Goal: Information Seeking & Learning: Learn about a topic

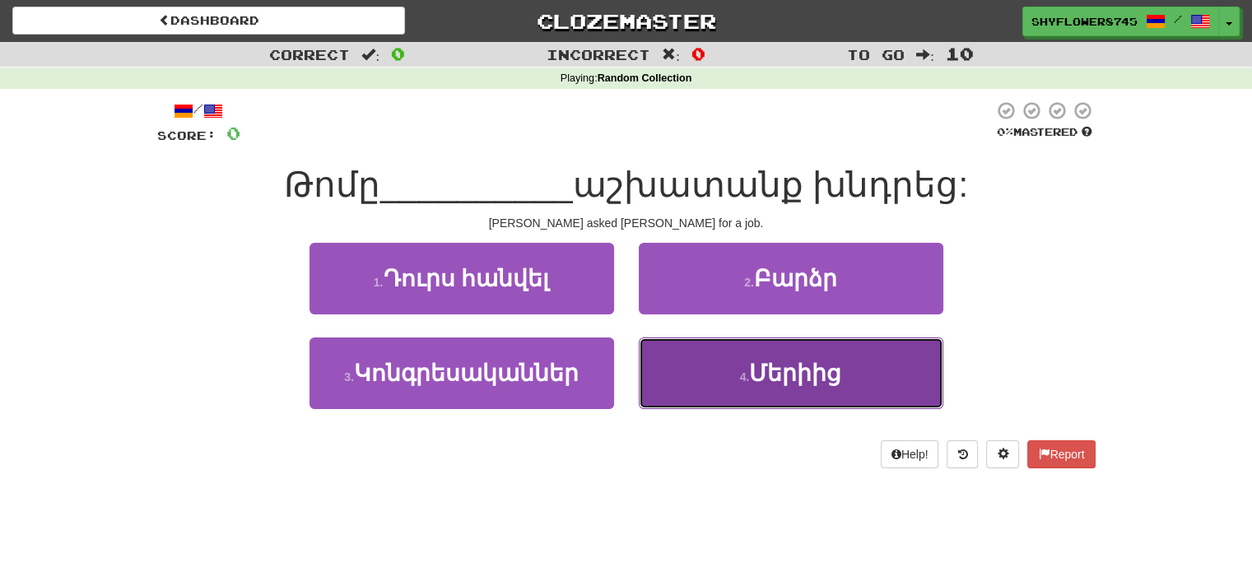
click at [686, 364] on button "4 . Մերիից" at bounding box center [791, 373] width 305 height 72
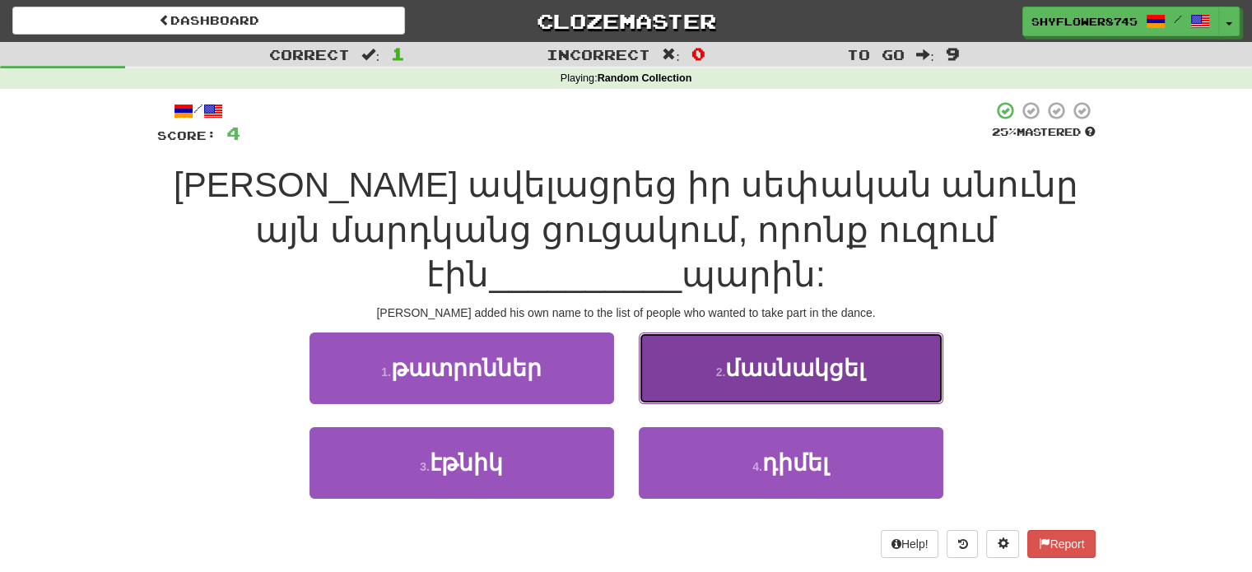
click at [702, 332] on button "2 . մասնակցել" at bounding box center [791, 368] width 305 height 72
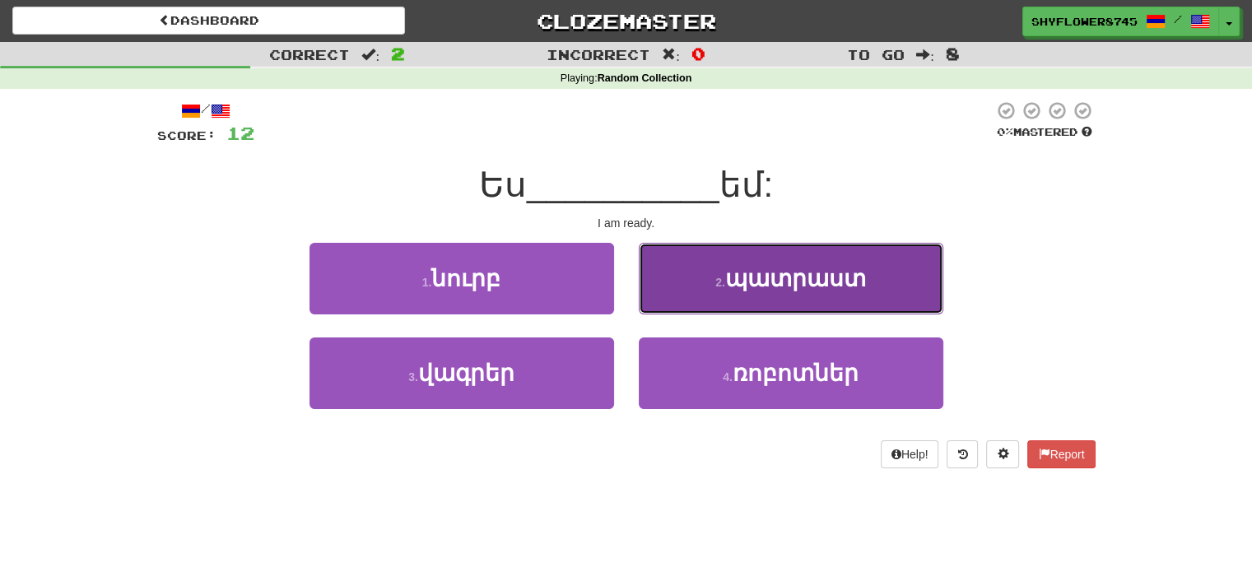
click at [721, 279] on small "2 ." at bounding box center [720, 282] width 10 height 13
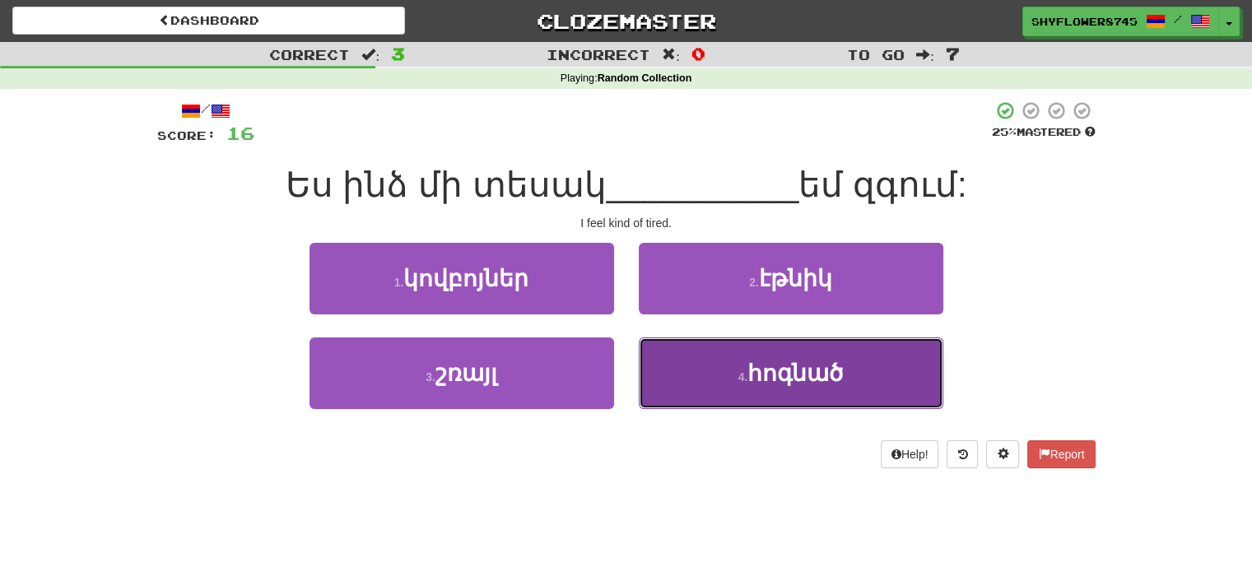
click at [714, 386] on button "4 . հոգնած" at bounding box center [791, 373] width 305 height 72
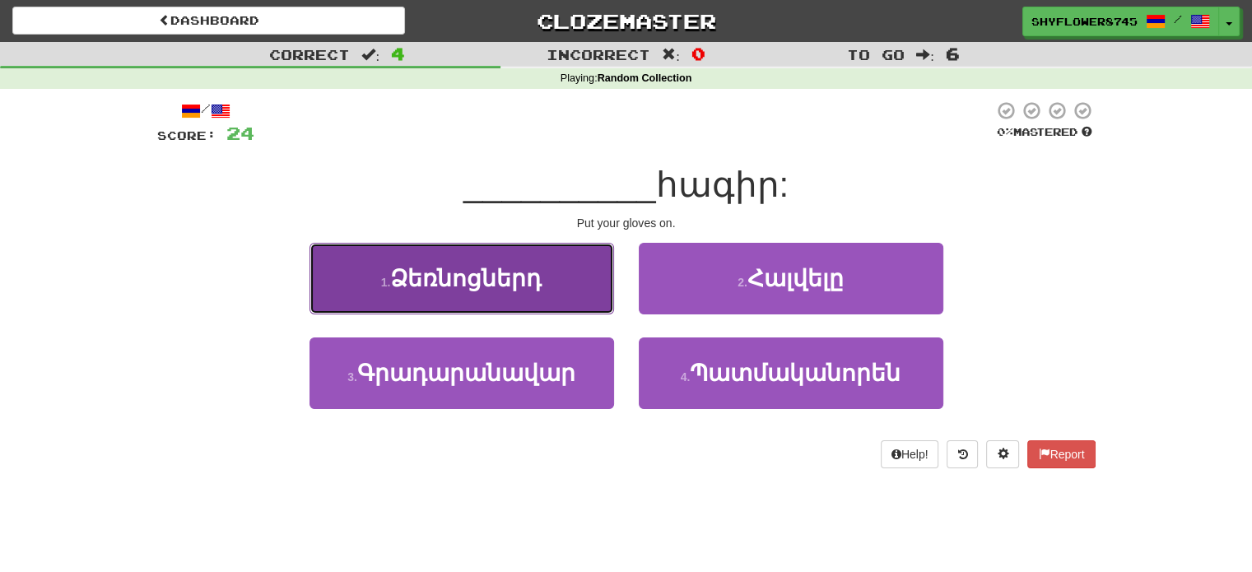
click at [578, 292] on button "1 . Ձեռնոցներդ" at bounding box center [461, 279] width 305 height 72
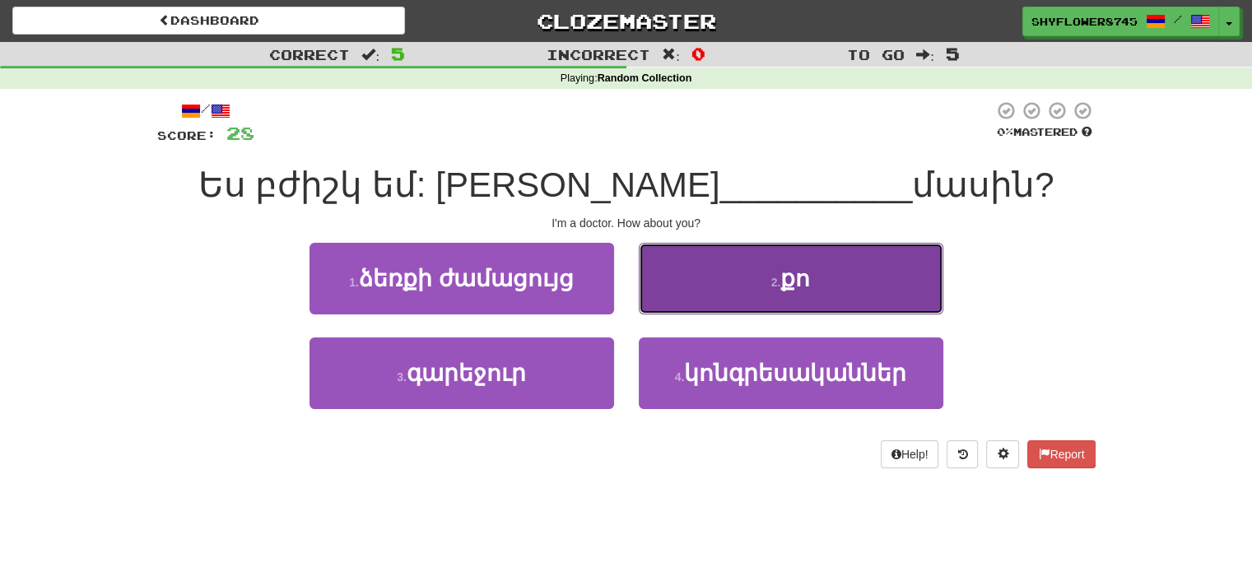
click at [704, 268] on button "2 . քո" at bounding box center [791, 279] width 305 height 72
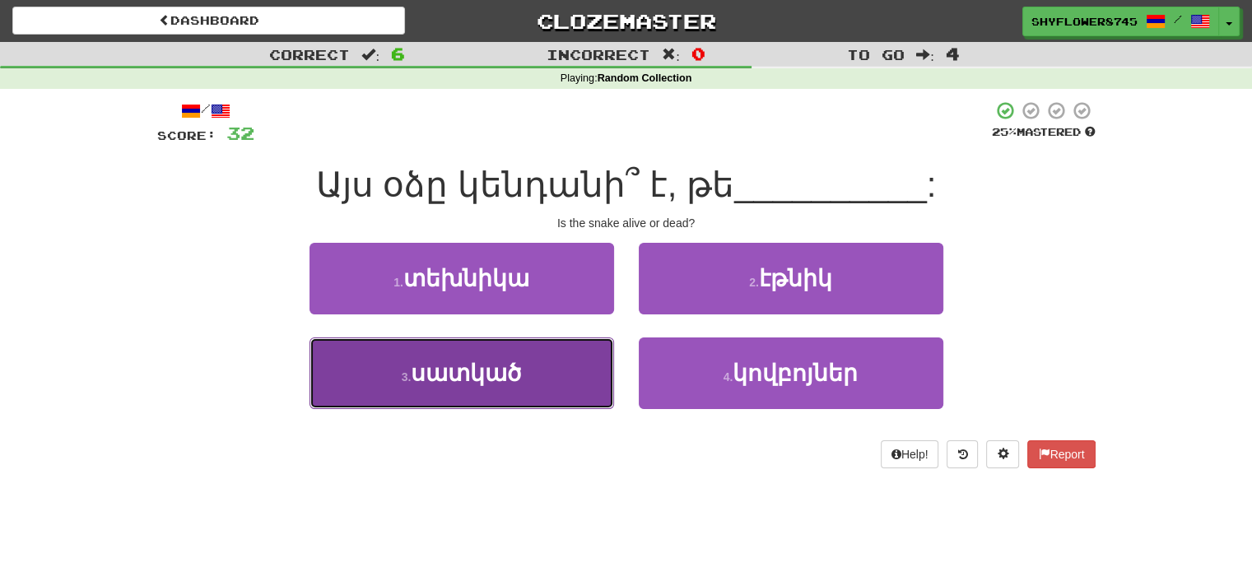
click at [571, 384] on button "3 . սատկած" at bounding box center [461, 373] width 305 height 72
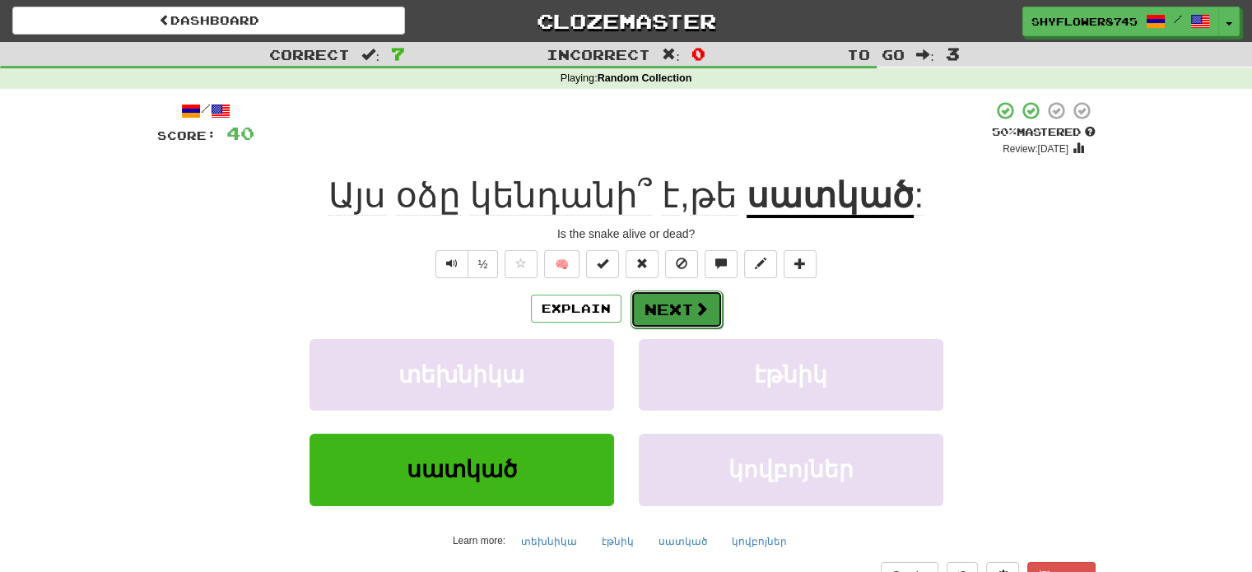
click at [645, 318] on button "Next" at bounding box center [676, 310] width 92 height 38
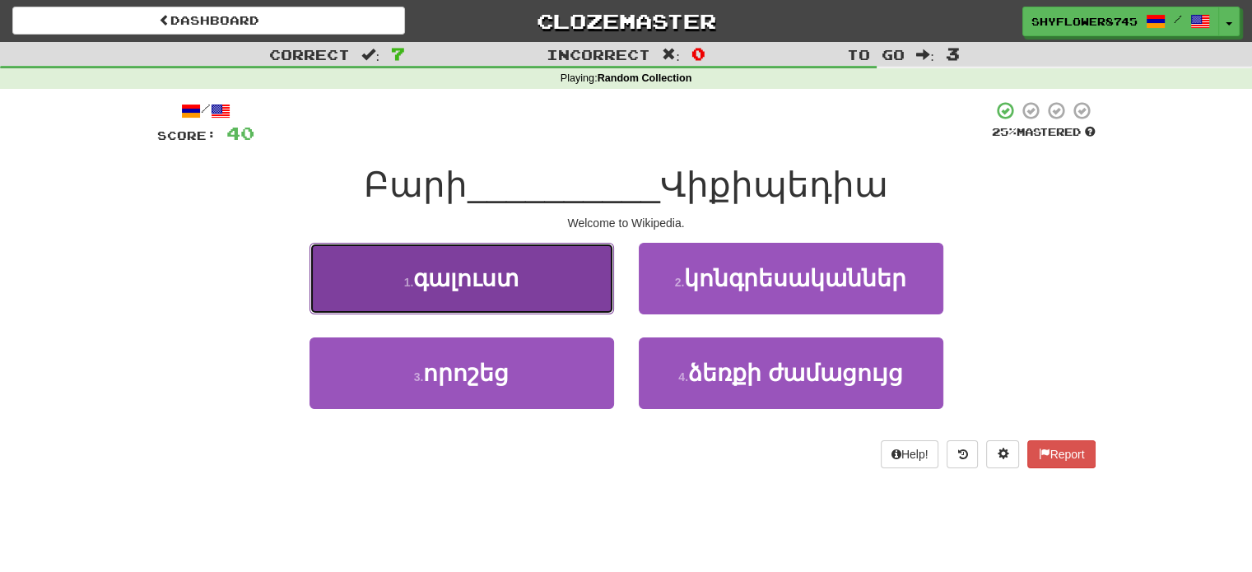
click at [527, 302] on button "1 . գալուստ" at bounding box center [461, 279] width 305 height 72
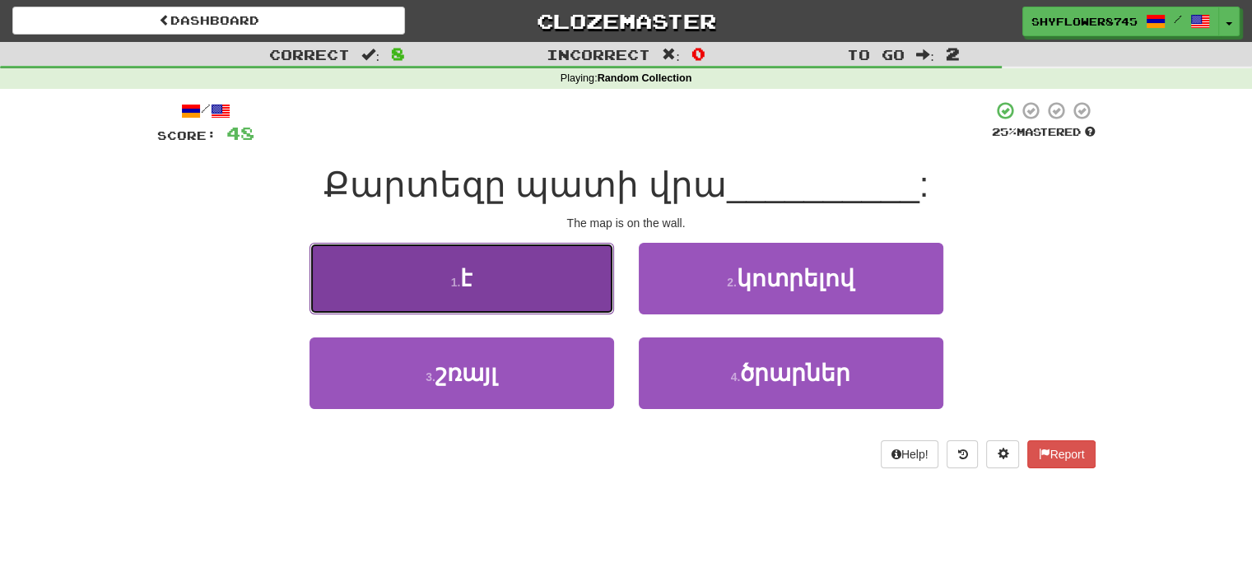
click at [546, 285] on button "1 . է" at bounding box center [461, 279] width 305 height 72
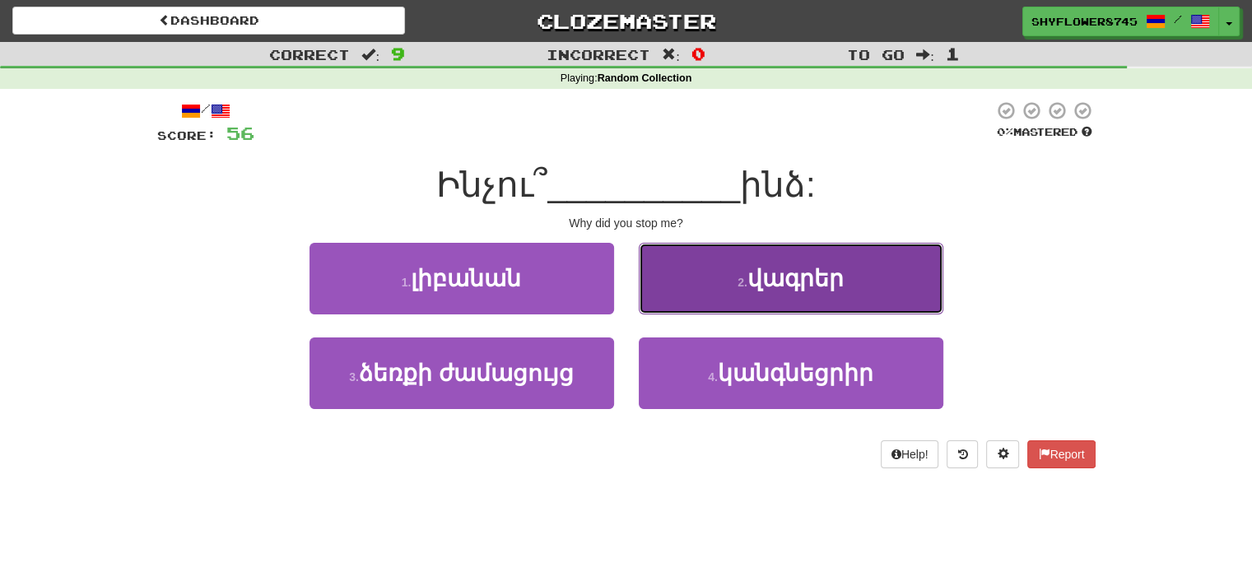
click at [681, 290] on button "2 . վագրեր" at bounding box center [791, 279] width 305 height 72
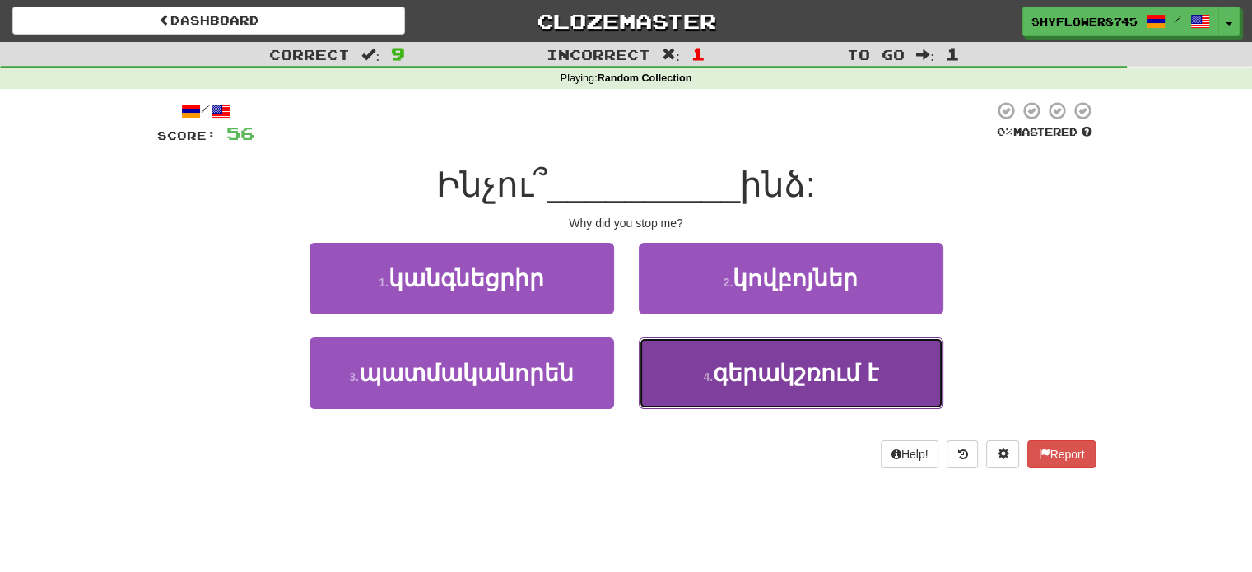
click at [701, 377] on button "4 . գերակշռում է" at bounding box center [791, 373] width 305 height 72
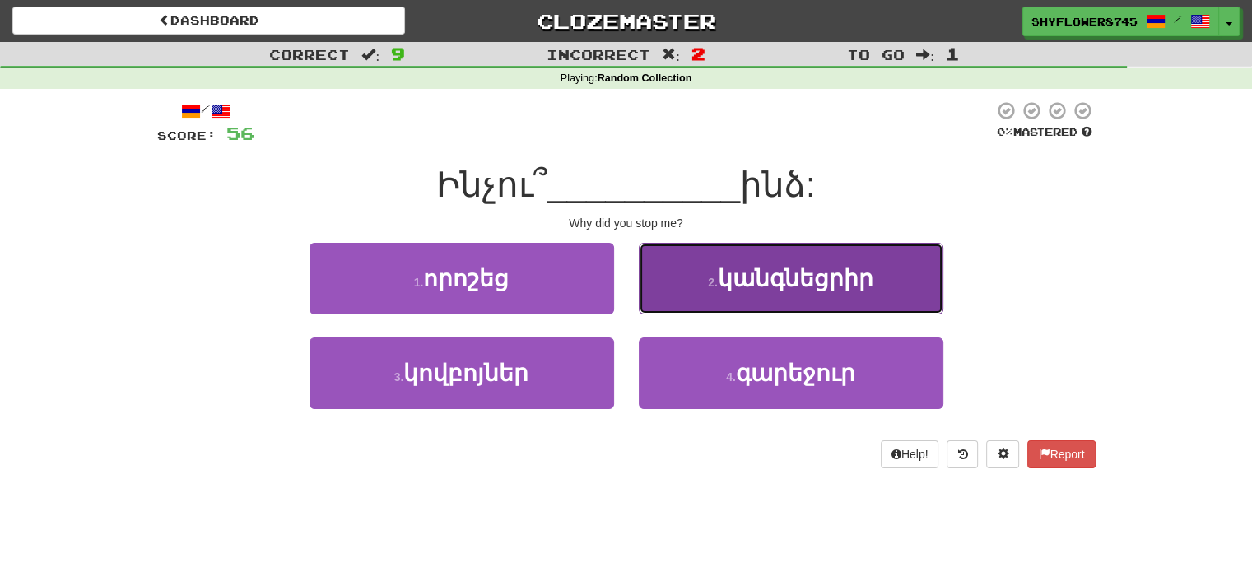
click at [728, 286] on span "կանգնեցրիր" at bounding box center [796, 279] width 156 height 26
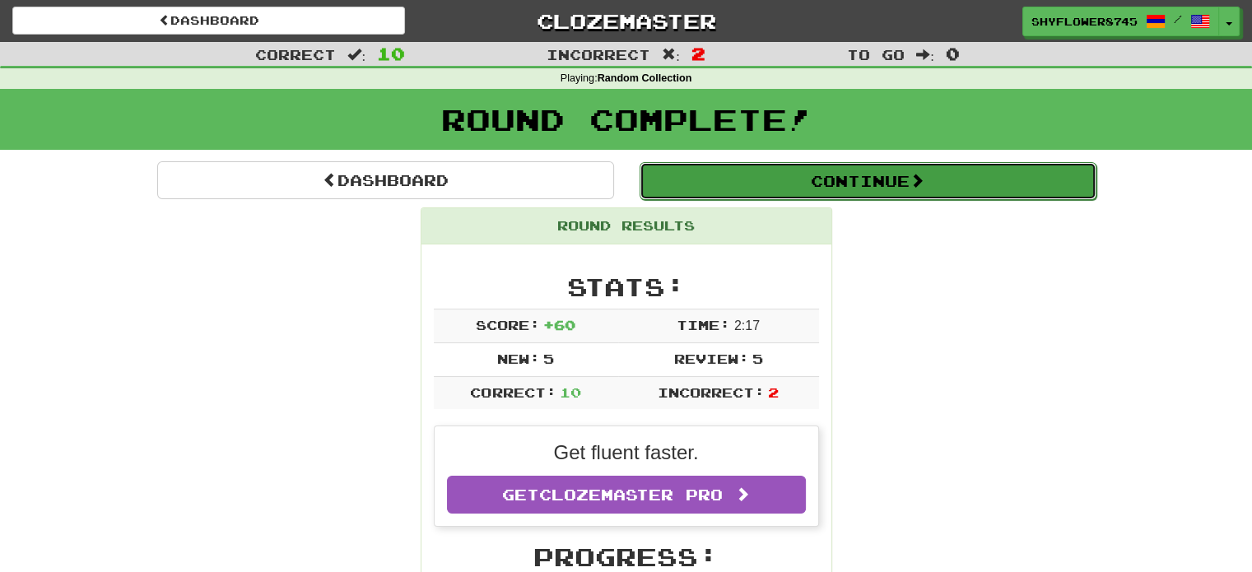
click at [794, 191] on button "Continue" at bounding box center [867, 181] width 457 height 38
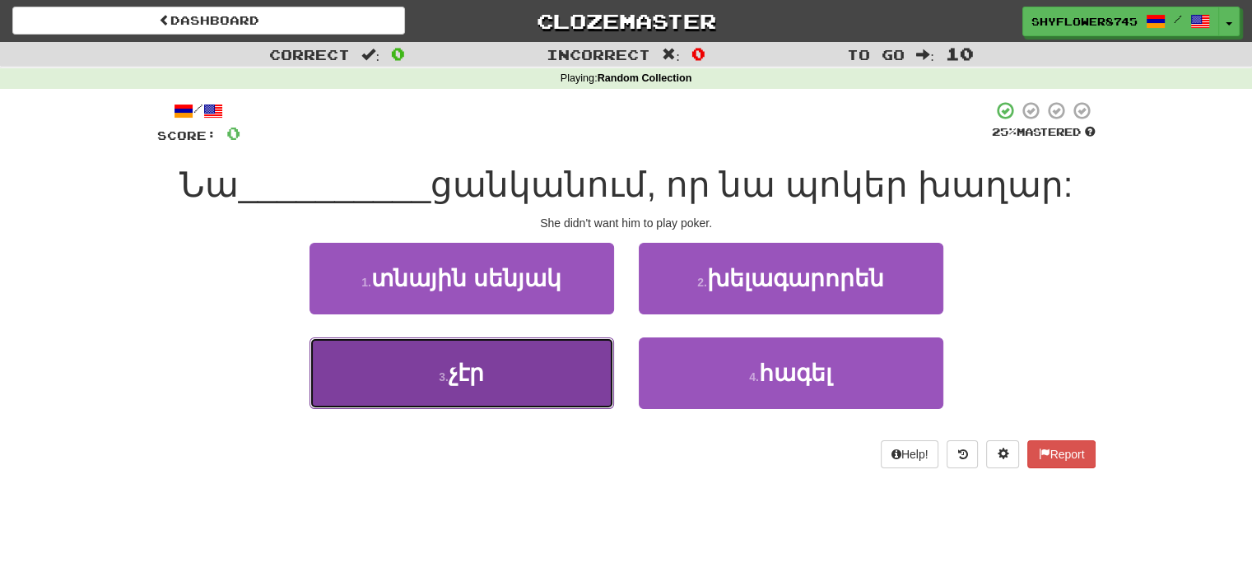
click at [574, 355] on button "3 . չէր" at bounding box center [461, 373] width 305 height 72
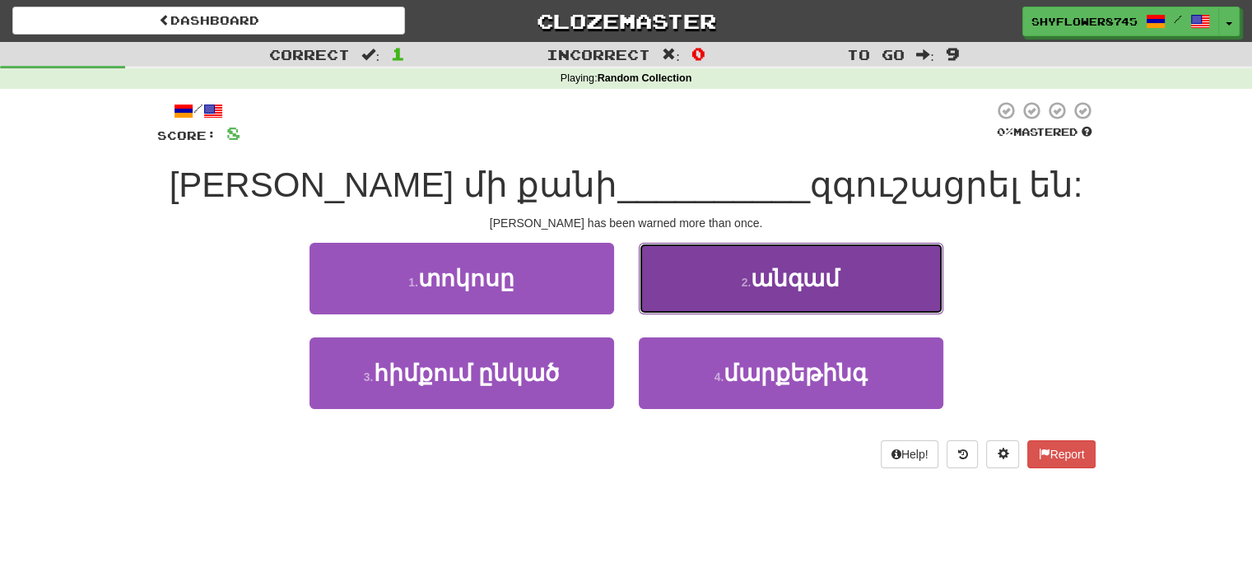
click at [686, 312] on button "2 . անգամ" at bounding box center [791, 279] width 305 height 72
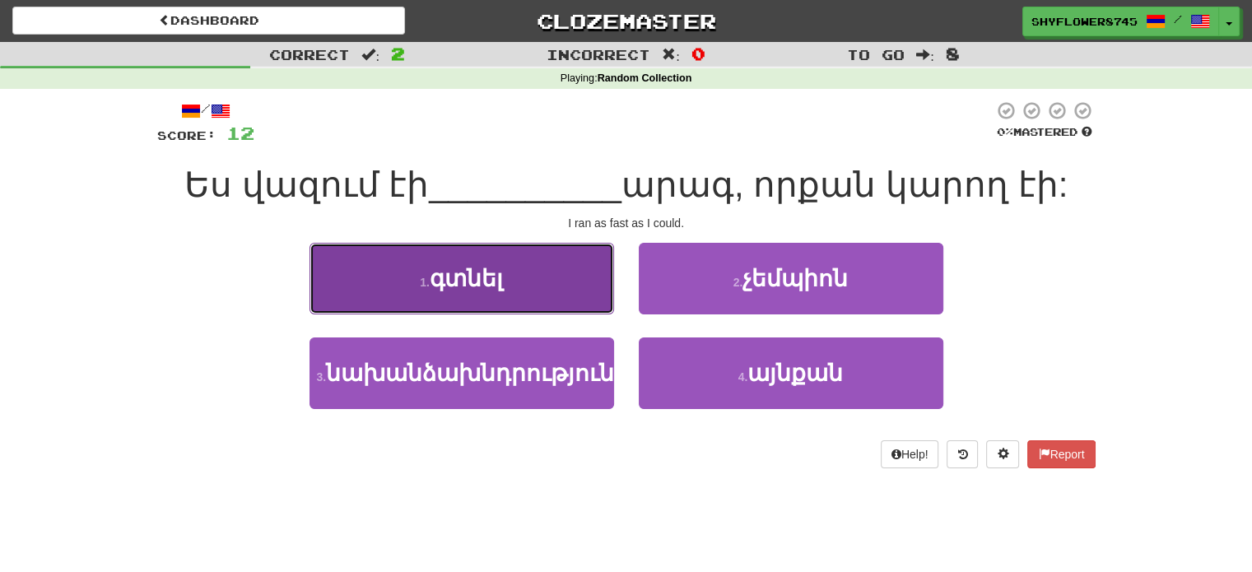
click at [545, 289] on button "1 . գտնել" at bounding box center [461, 279] width 305 height 72
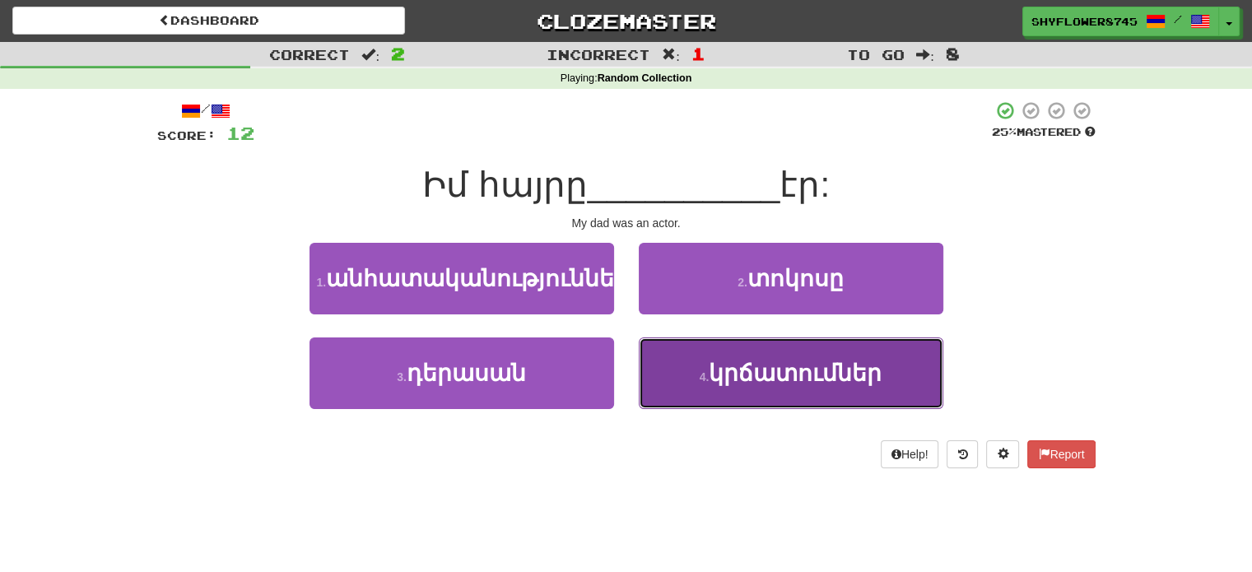
click at [678, 409] on button "4 . կրճատումներ" at bounding box center [791, 373] width 305 height 72
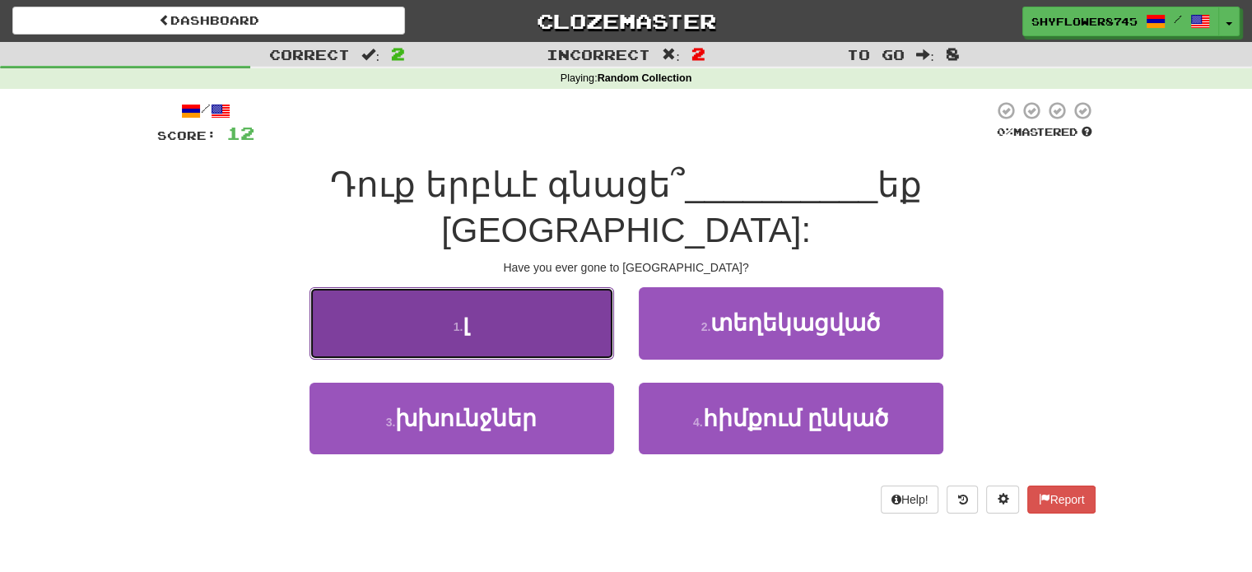
click at [574, 304] on button "1 . լ" at bounding box center [461, 323] width 305 height 72
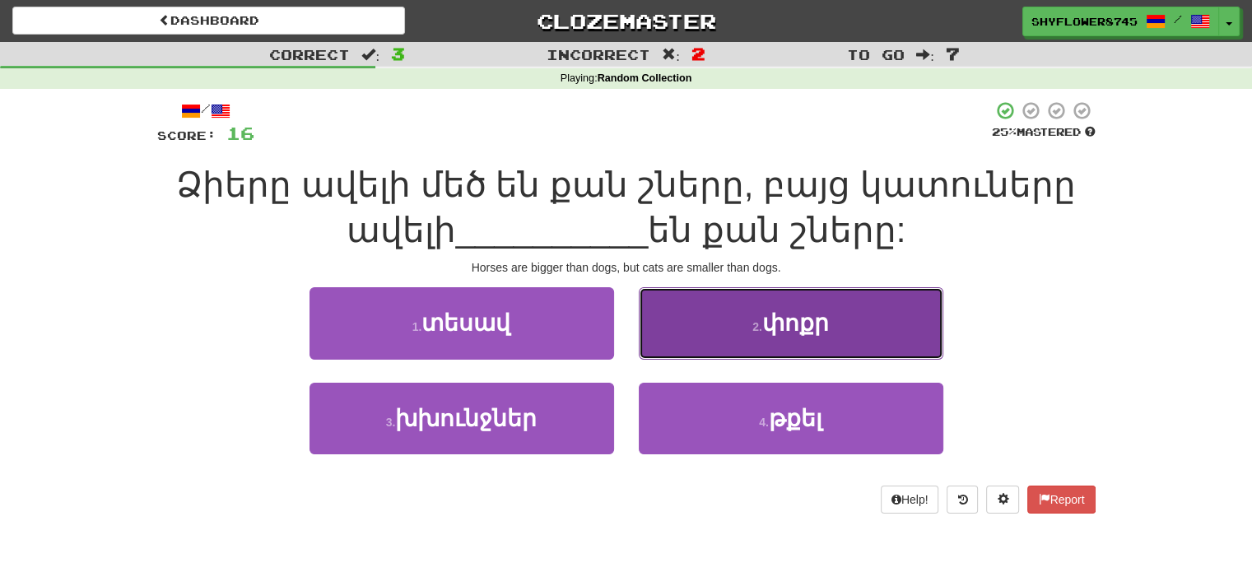
click at [723, 324] on button "2 . փոքր" at bounding box center [791, 323] width 305 height 72
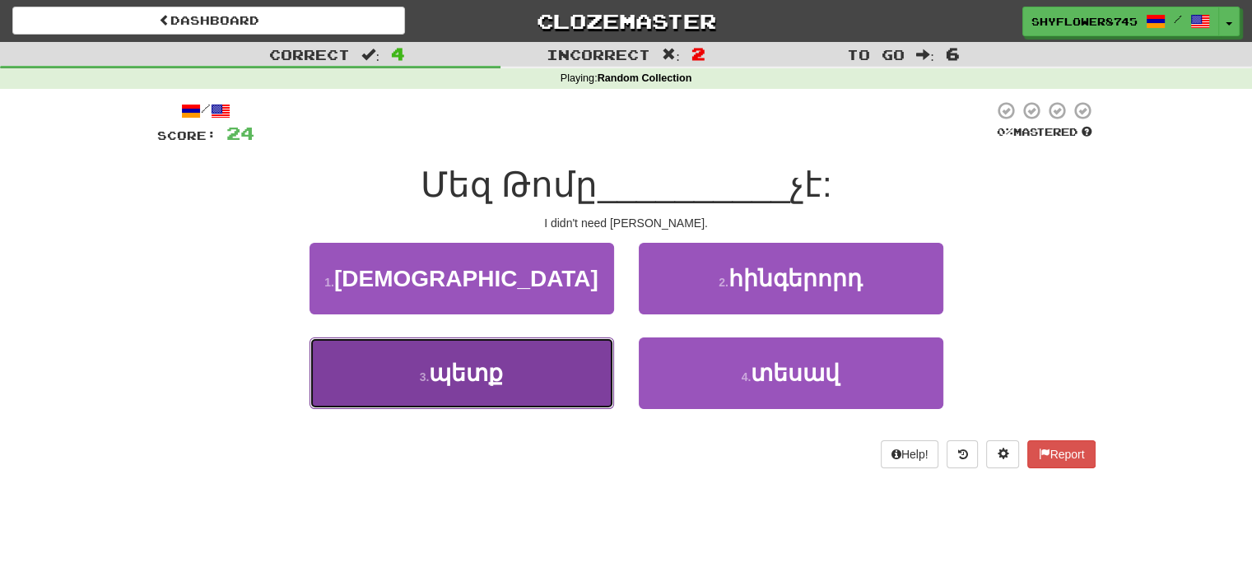
click at [547, 391] on button "3 . պետք" at bounding box center [461, 373] width 305 height 72
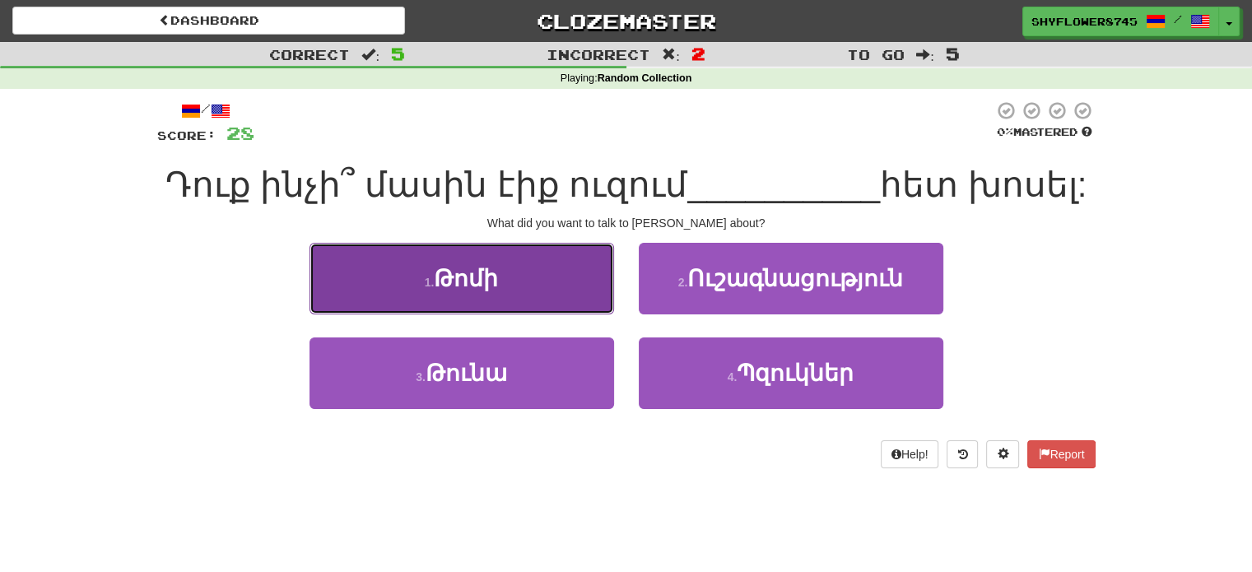
click at [565, 300] on button "1 . Թոմի" at bounding box center [461, 279] width 305 height 72
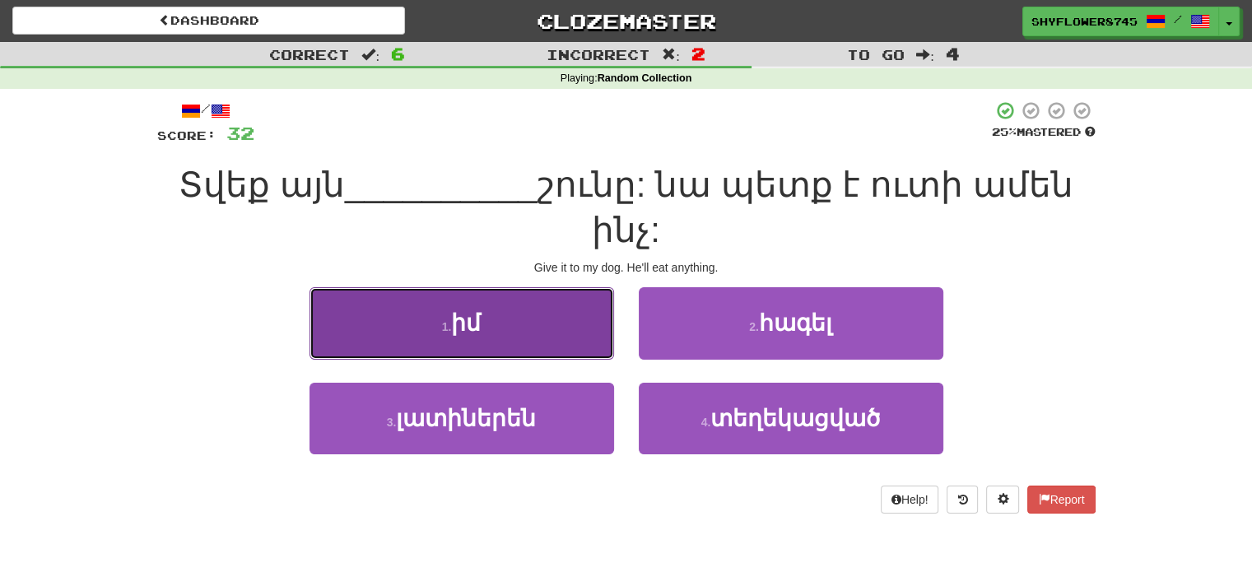
click at [573, 293] on button "1 . իմ" at bounding box center [461, 323] width 305 height 72
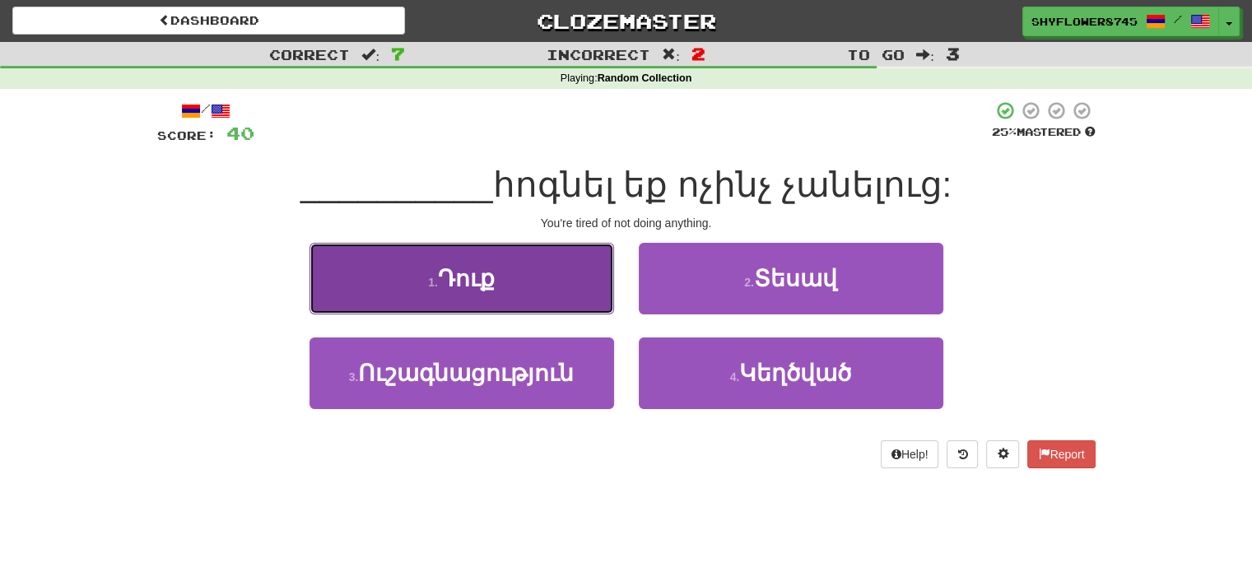
click at [564, 295] on button "1 . Դուք" at bounding box center [461, 279] width 305 height 72
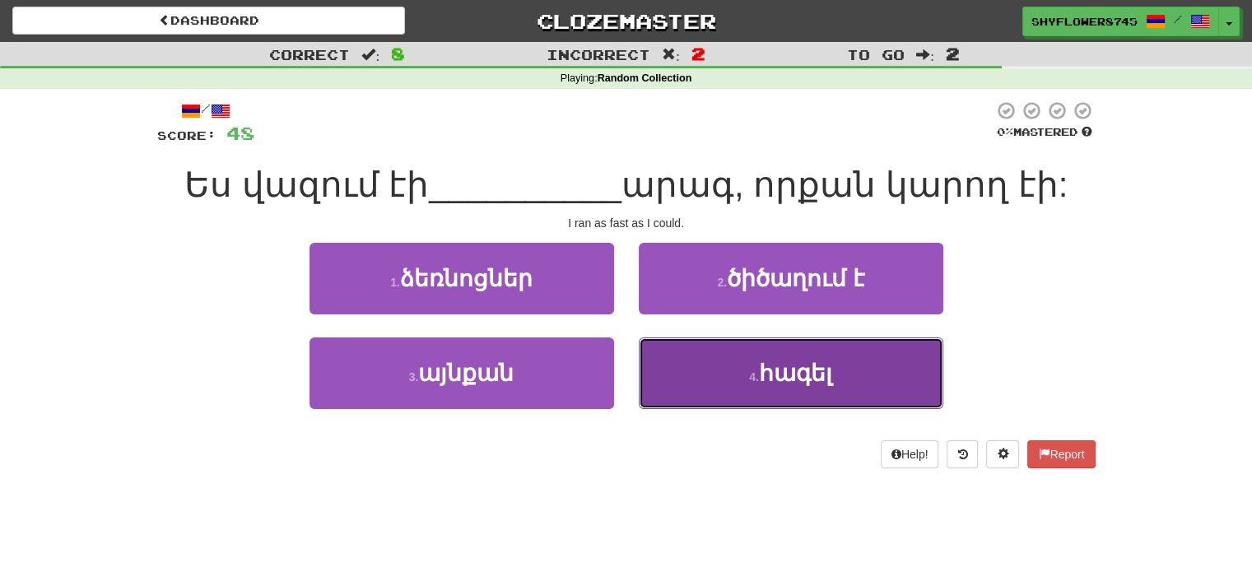
click at [681, 371] on button "4 . հագել" at bounding box center [791, 373] width 305 height 72
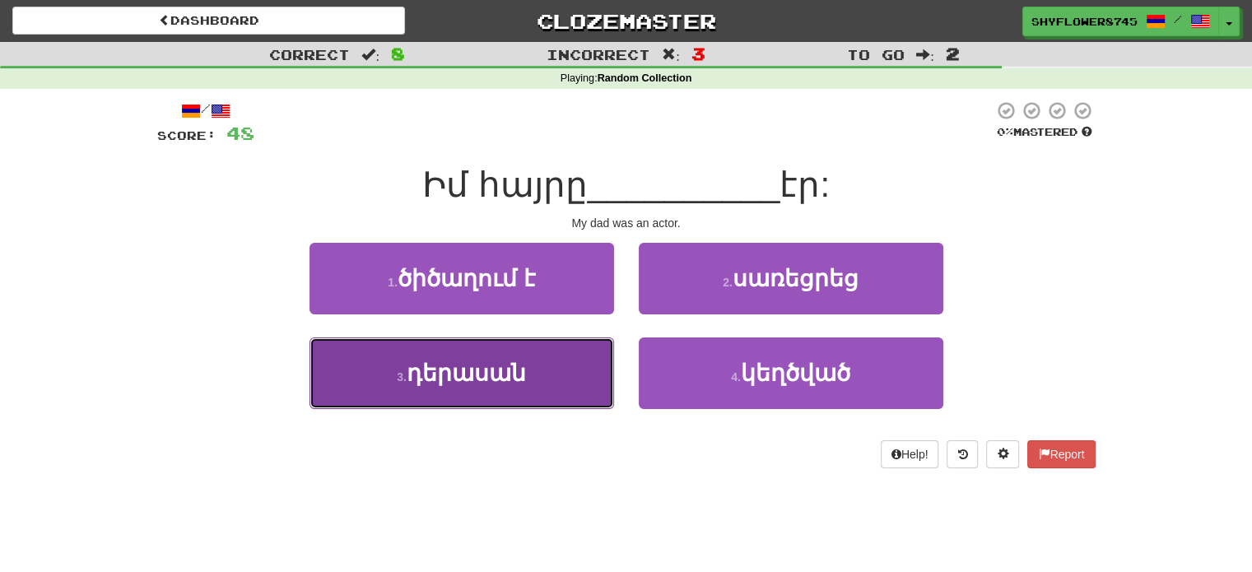
click at [551, 399] on button "3 . դերասան" at bounding box center [461, 373] width 305 height 72
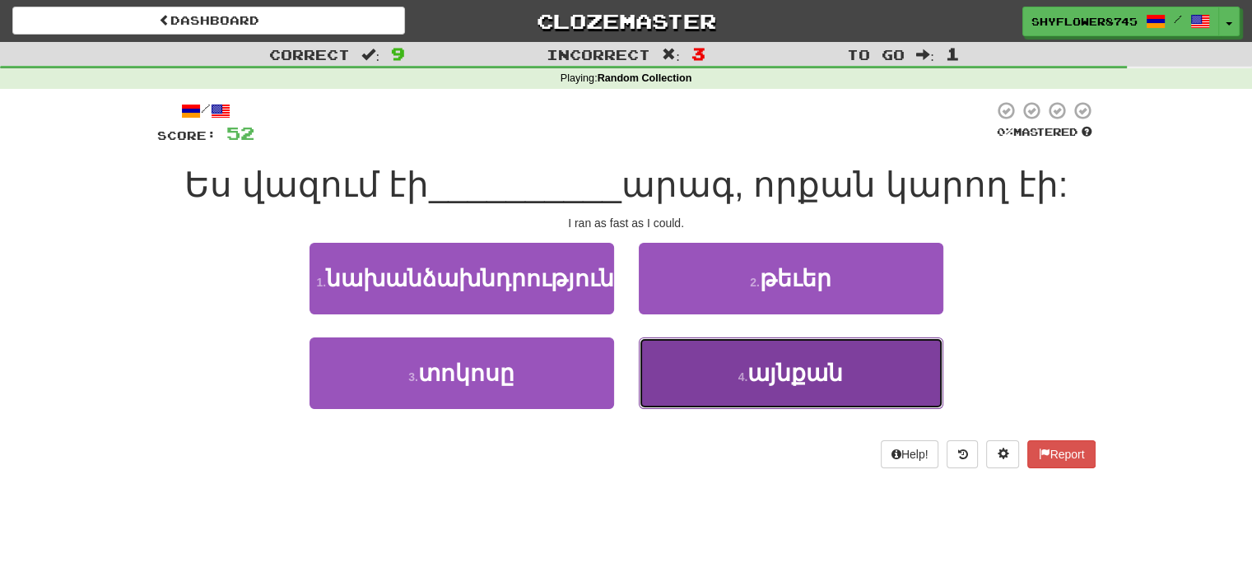
click at [677, 358] on button "4 . այնքան" at bounding box center [791, 373] width 305 height 72
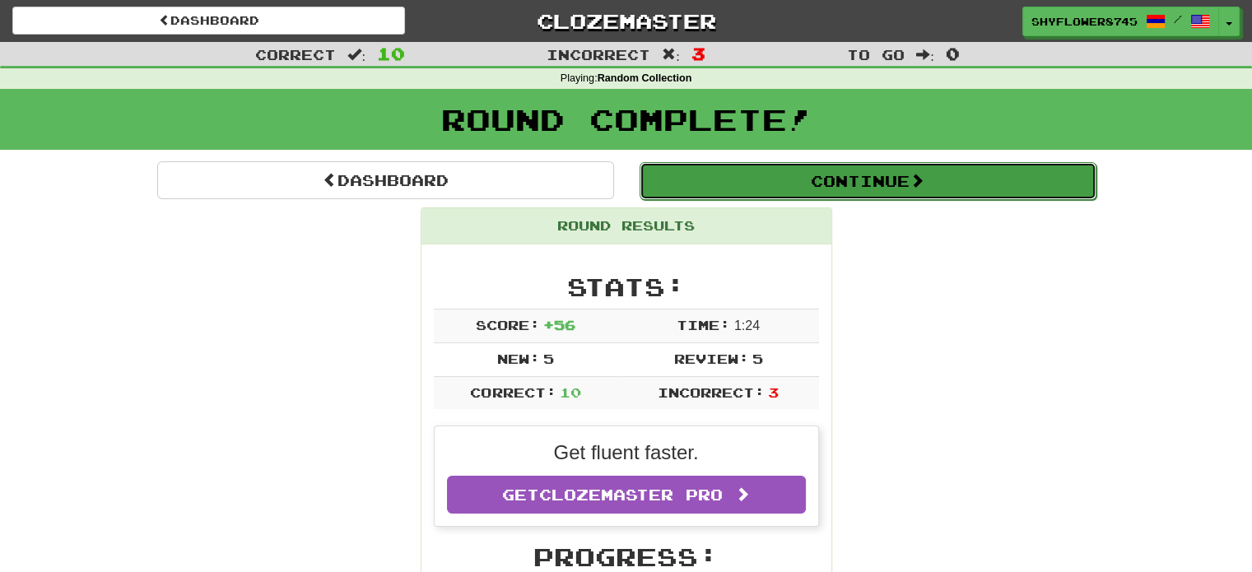
click at [698, 197] on button "Continue" at bounding box center [867, 181] width 457 height 38
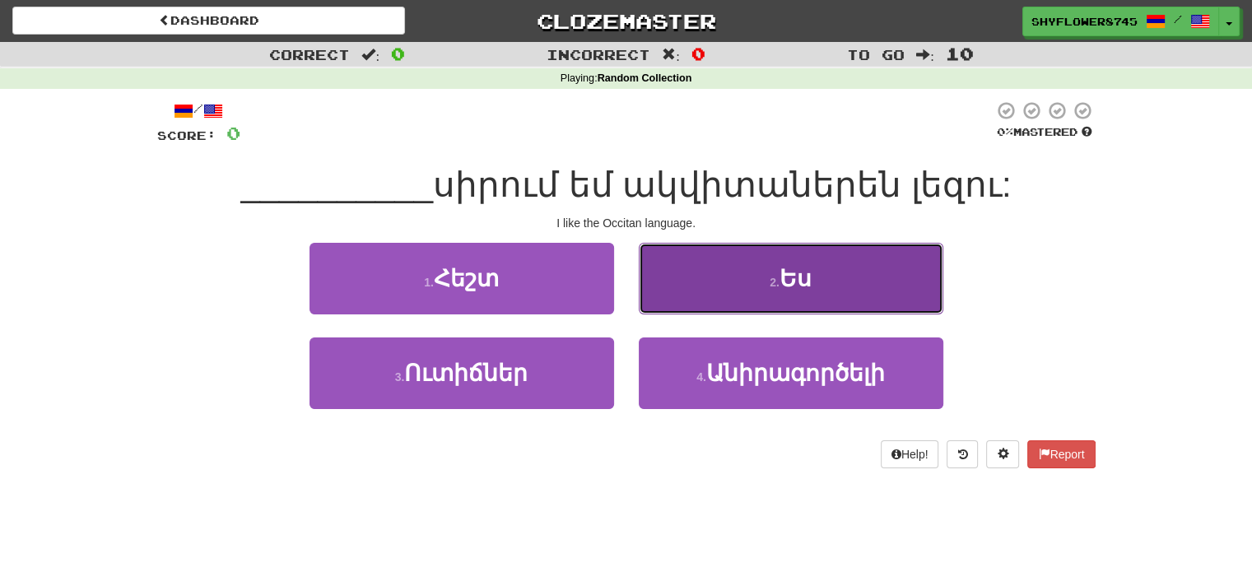
click at [700, 286] on button "2 . Ես" at bounding box center [791, 279] width 305 height 72
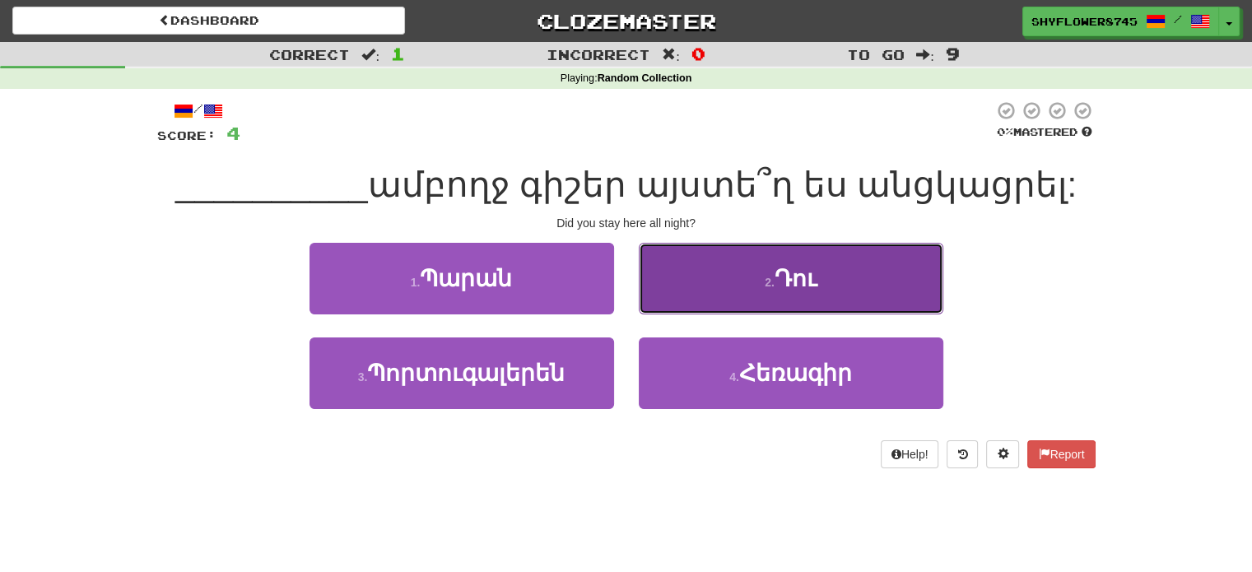
click at [704, 300] on button "2 . Դու" at bounding box center [791, 279] width 305 height 72
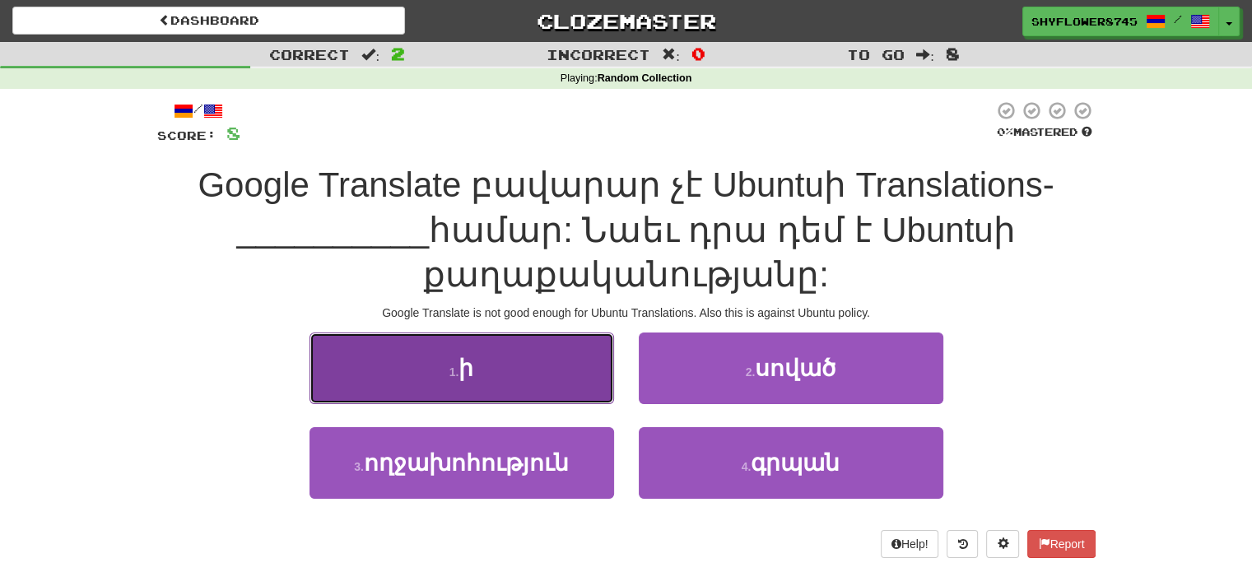
click at [553, 390] on button "1 . ի" at bounding box center [461, 368] width 305 height 72
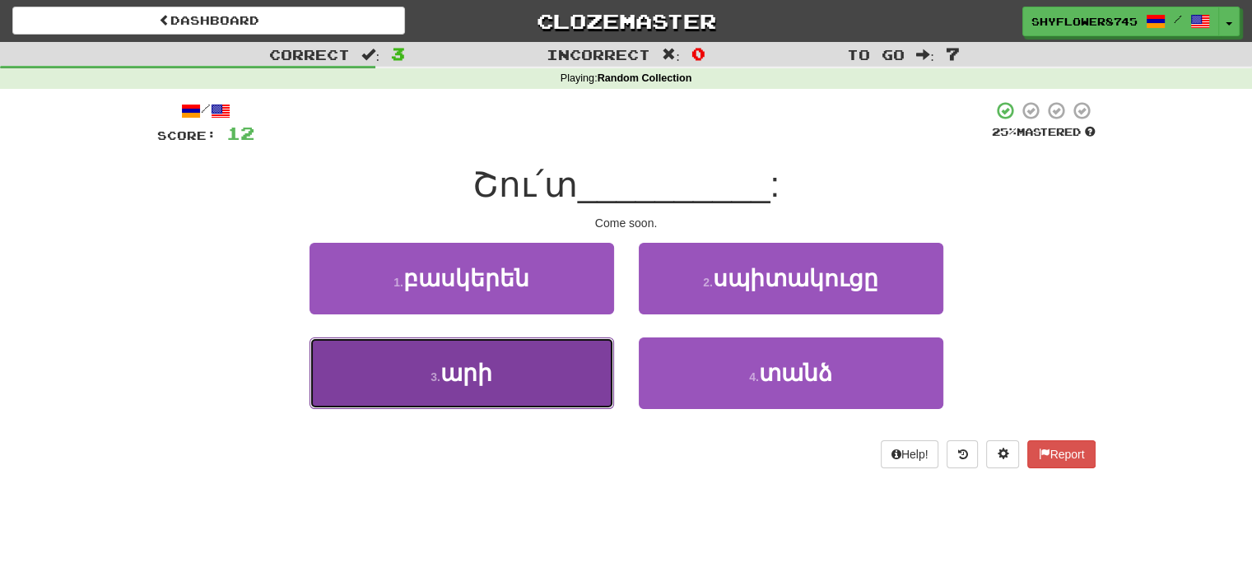
click at [573, 377] on button "3 . արի" at bounding box center [461, 373] width 305 height 72
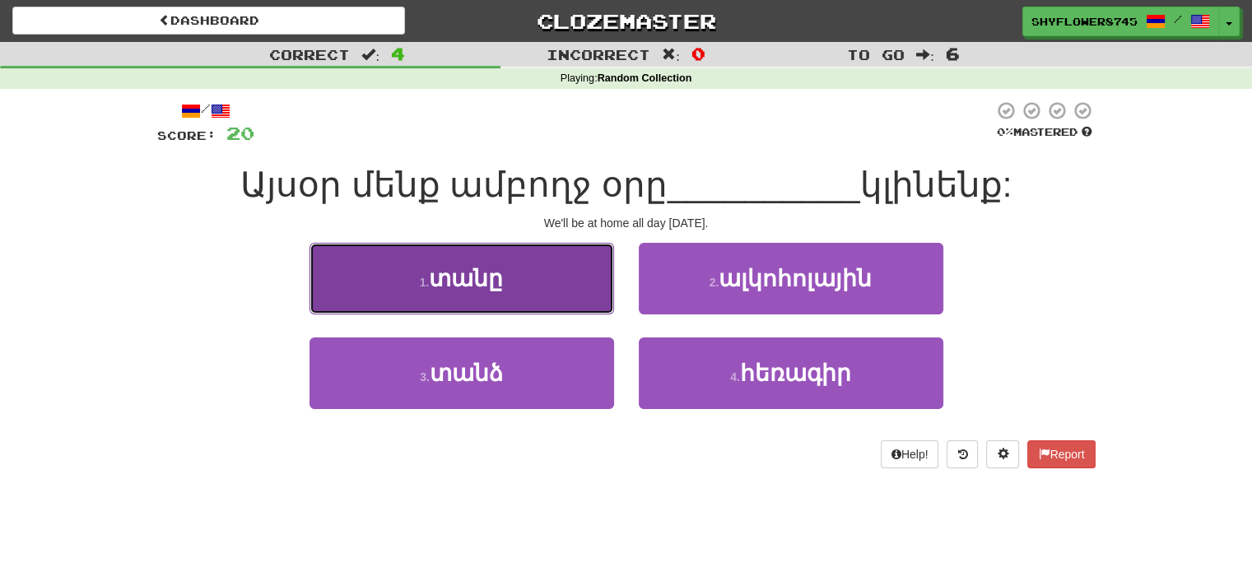
click at [554, 305] on button "1 . տանը" at bounding box center [461, 279] width 305 height 72
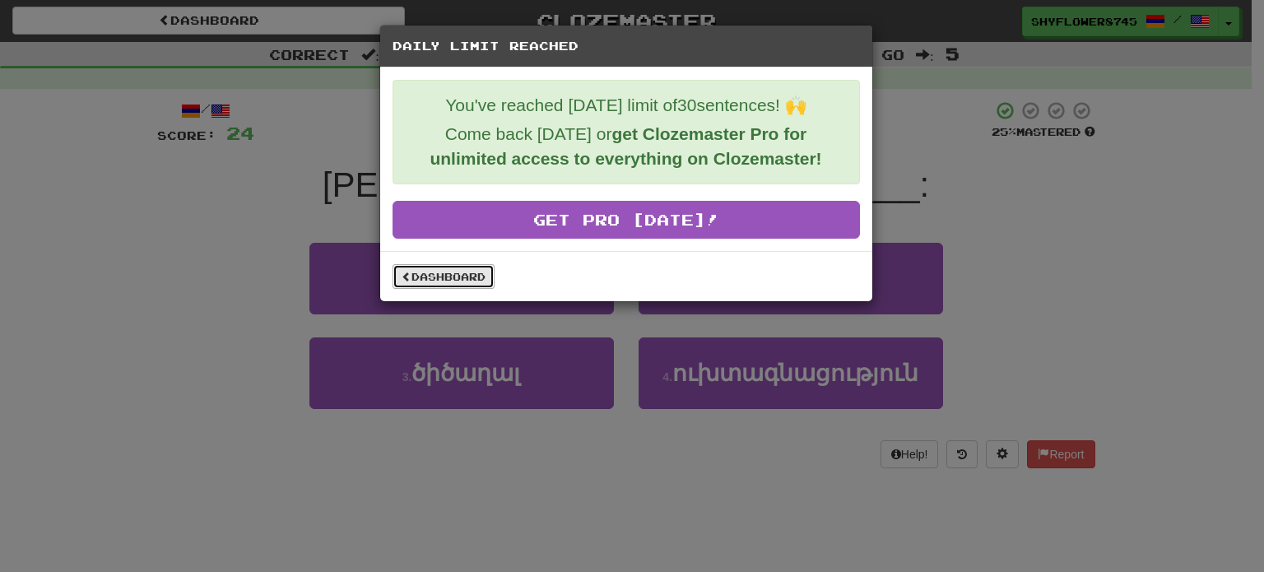
click at [450, 267] on link "Dashboard" at bounding box center [444, 276] width 102 height 25
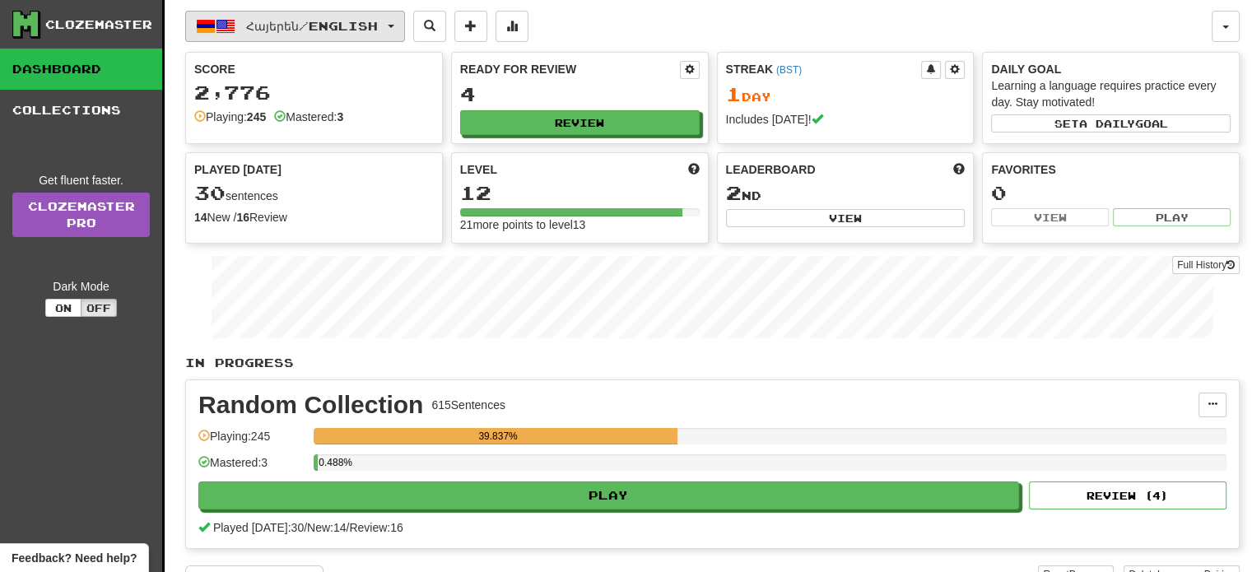
click at [266, 21] on span "Հայերեն / English" at bounding box center [312, 26] width 132 height 14
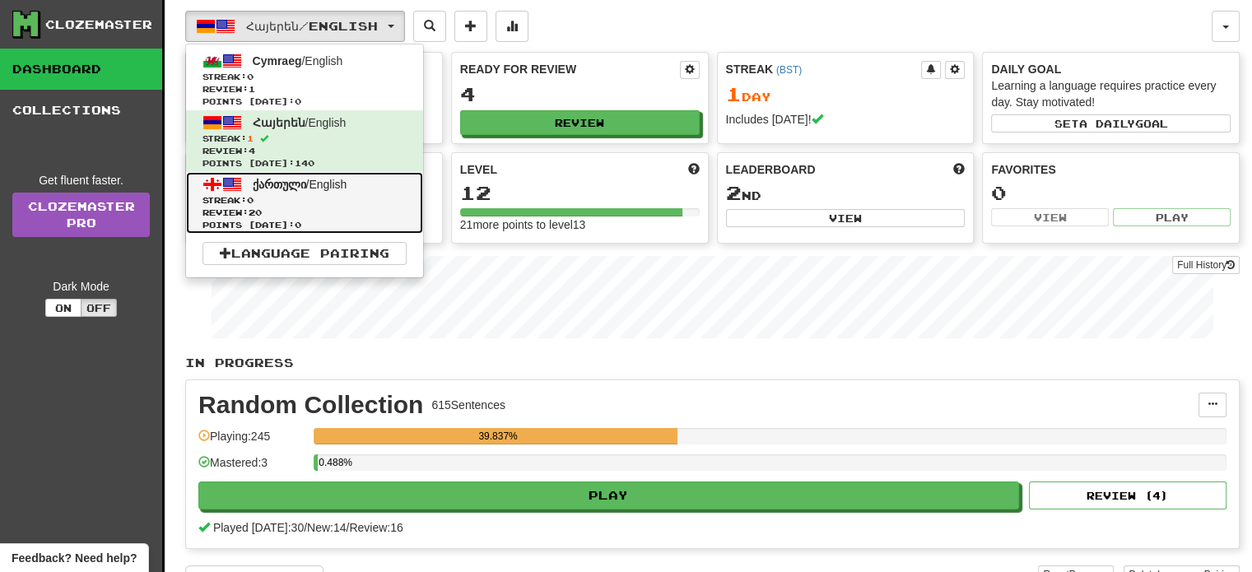
click at [284, 178] on span "ქართული" at bounding box center [279, 184] width 53 height 13
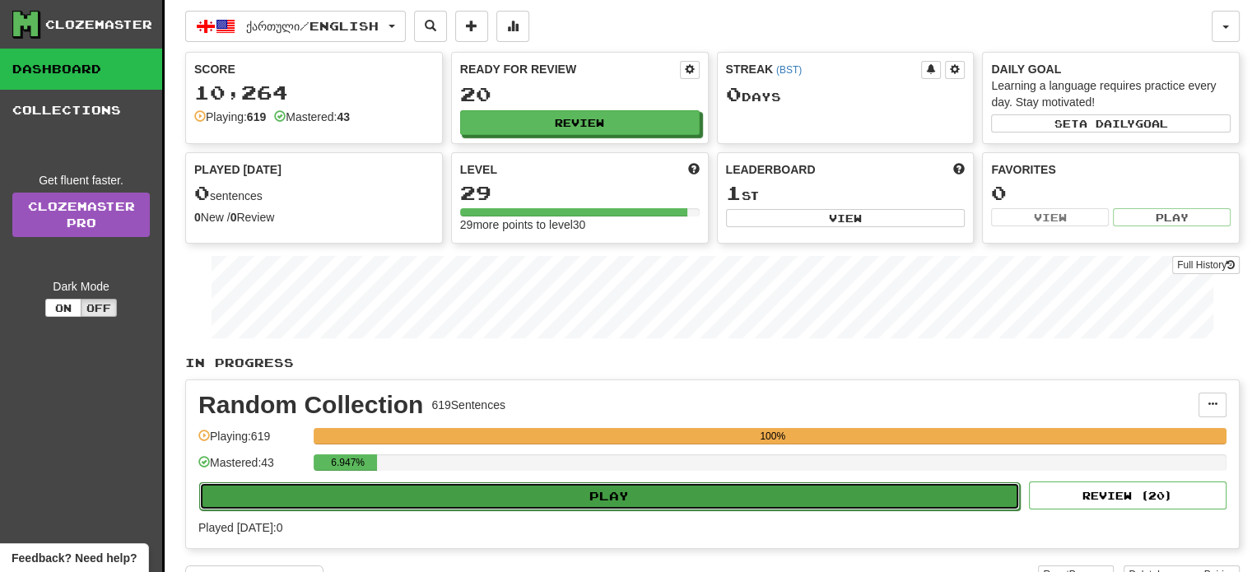
click at [644, 500] on button "Play" at bounding box center [609, 496] width 821 height 28
select select "**"
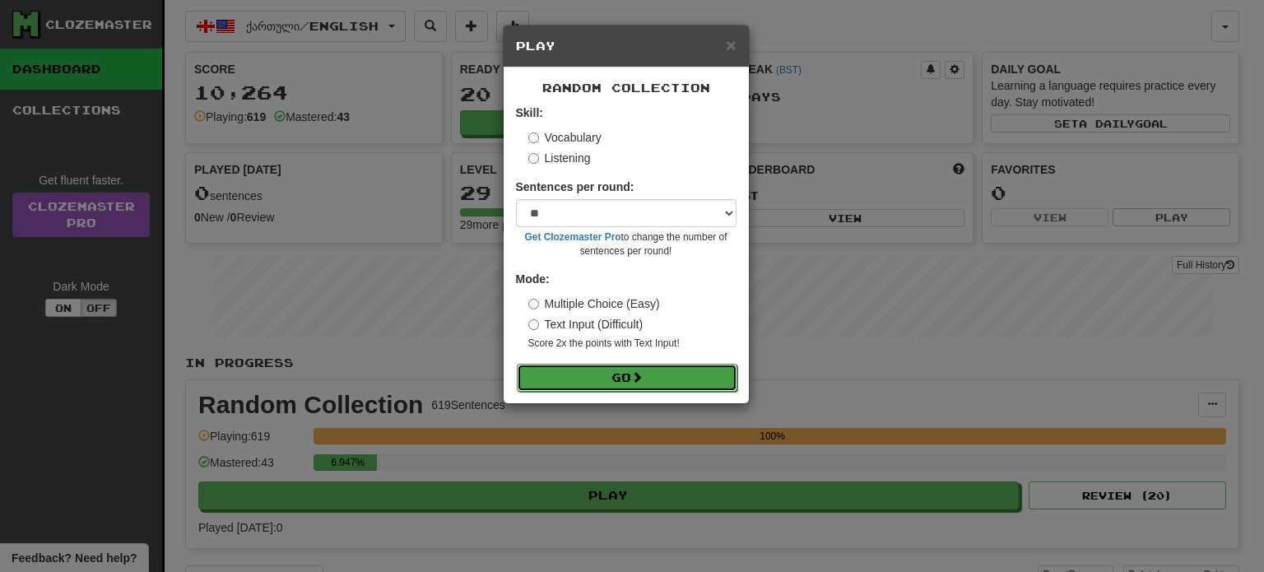
click at [606, 386] on button "Go" at bounding box center [627, 378] width 221 height 28
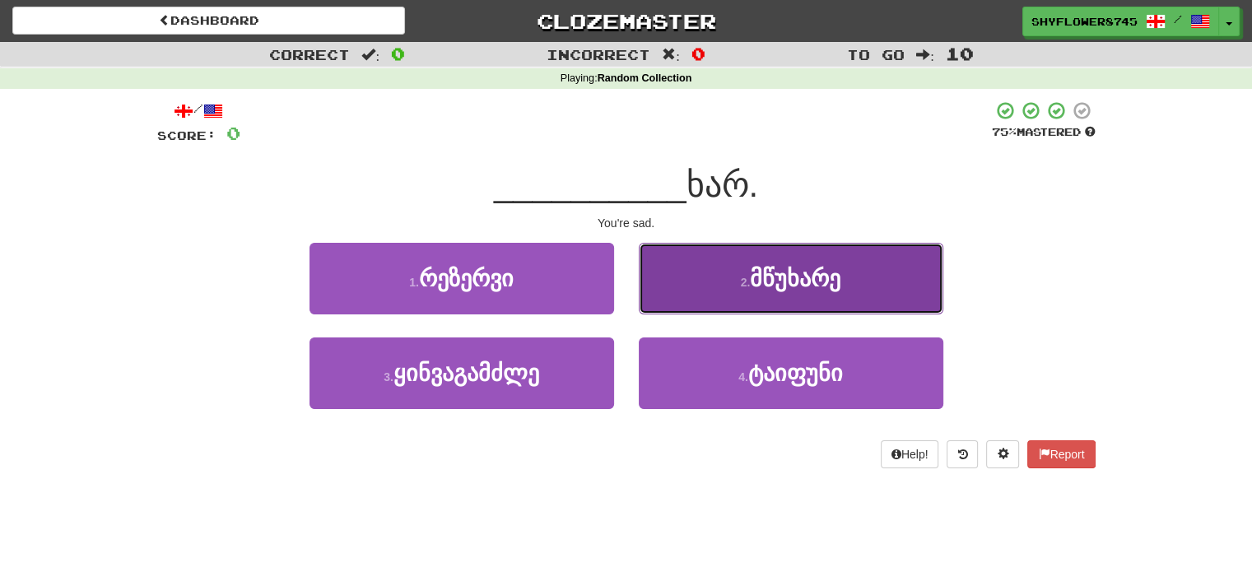
click at [701, 297] on button "2 . მწუხარე" at bounding box center [791, 279] width 305 height 72
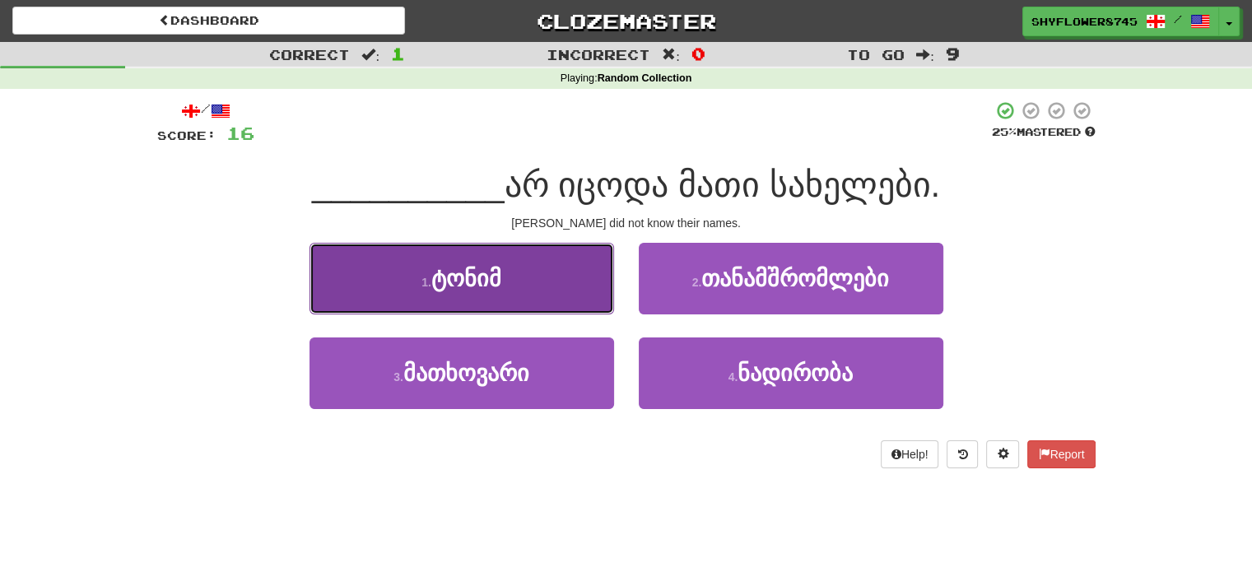
click at [585, 303] on button "1 . ტონიმ" at bounding box center [461, 279] width 305 height 72
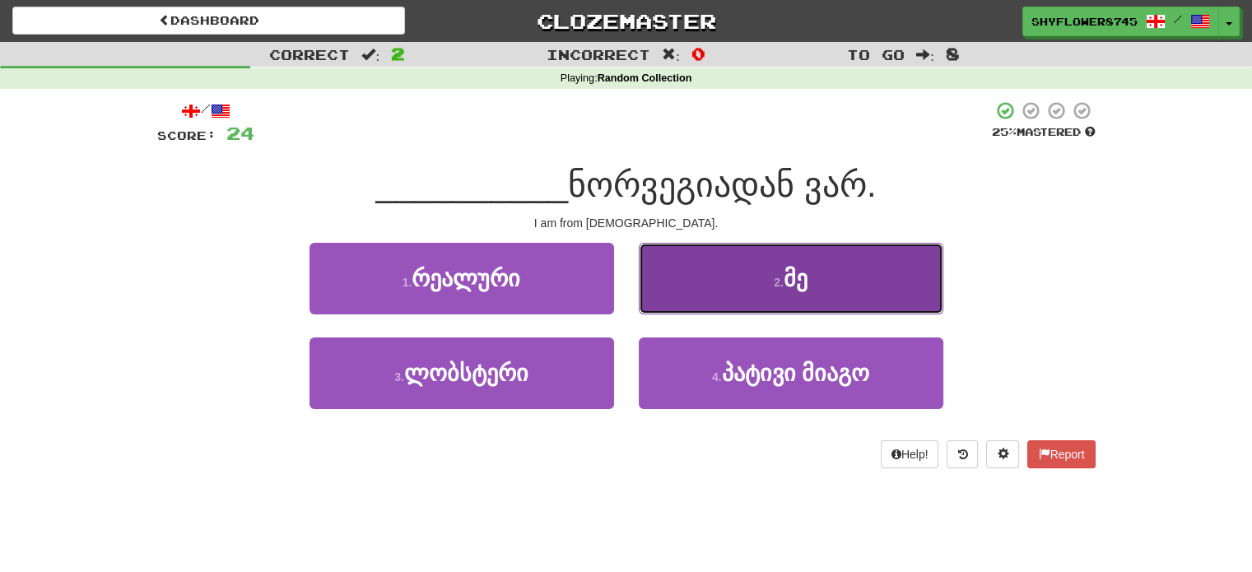
click at [680, 293] on button "2 . მე" at bounding box center [791, 279] width 305 height 72
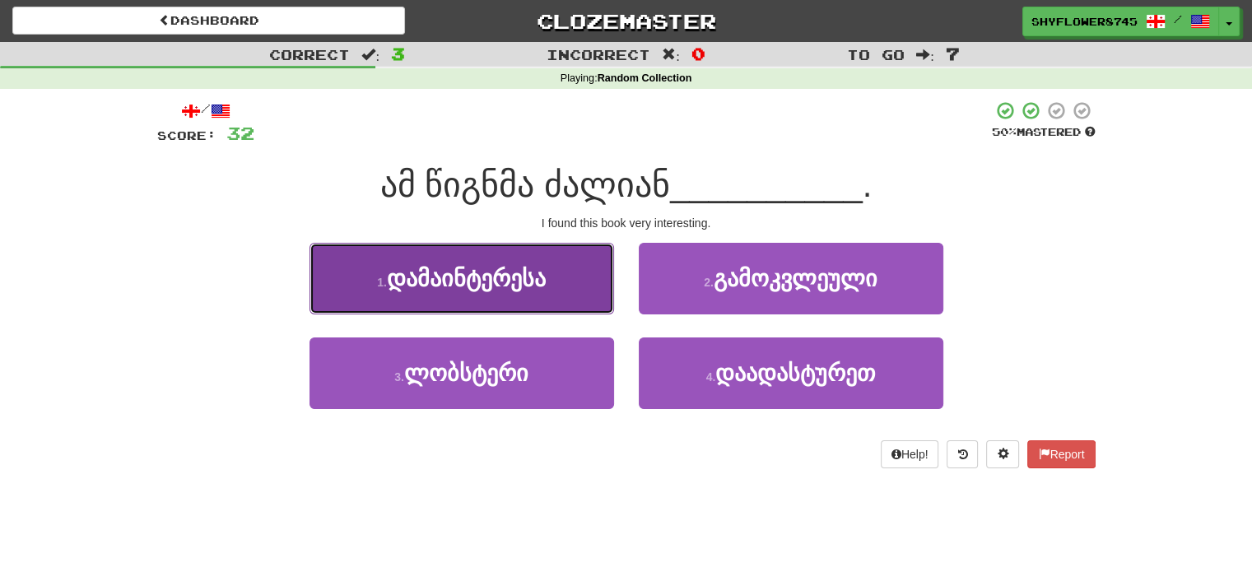
click at [586, 295] on button "1 . დამაინტერესა" at bounding box center [461, 279] width 305 height 72
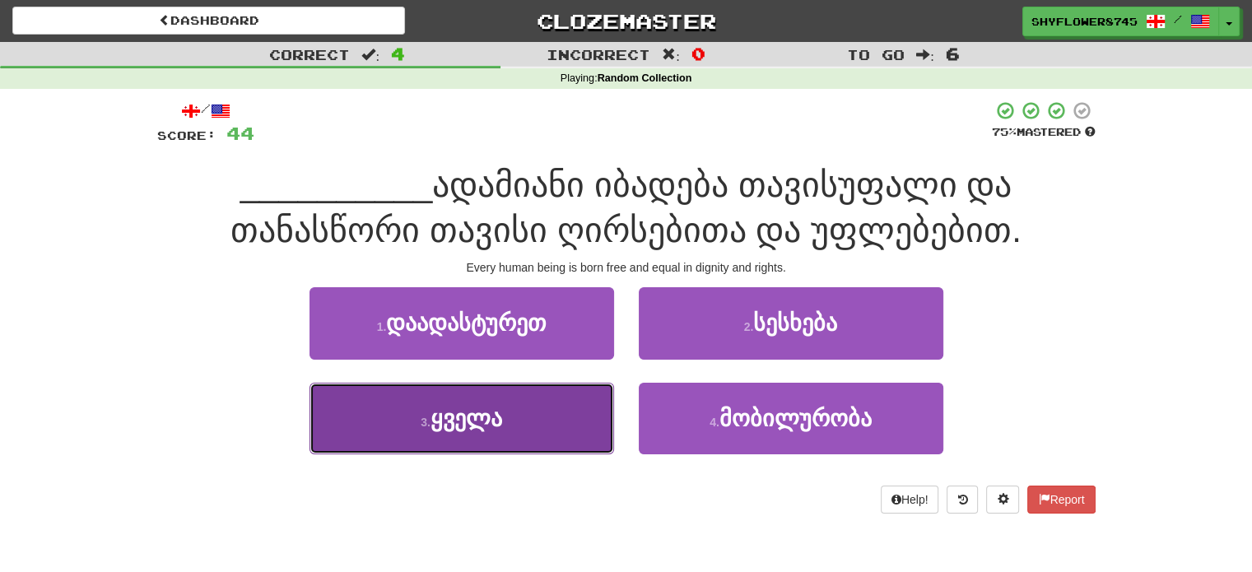
click at [589, 407] on button "3 . ყველა" at bounding box center [461, 419] width 305 height 72
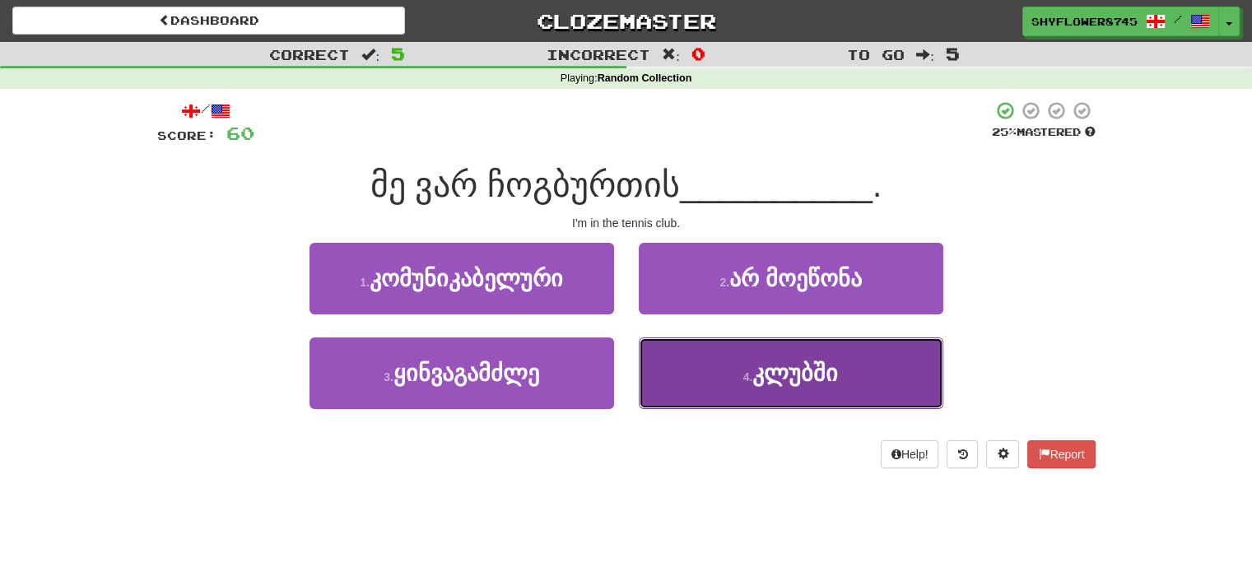
click at [675, 356] on button "4 . კლუბში" at bounding box center [791, 373] width 305 height 72
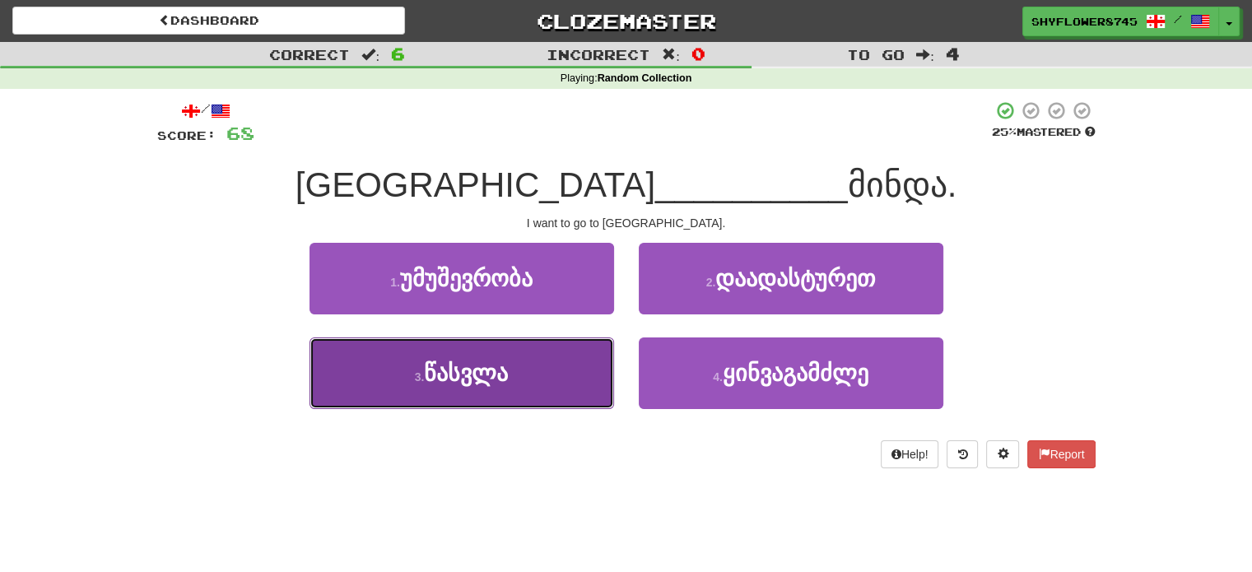
click at [578, 373] on button "3 . წასვლა" at bounding box center [461, 373] width 305 height 72
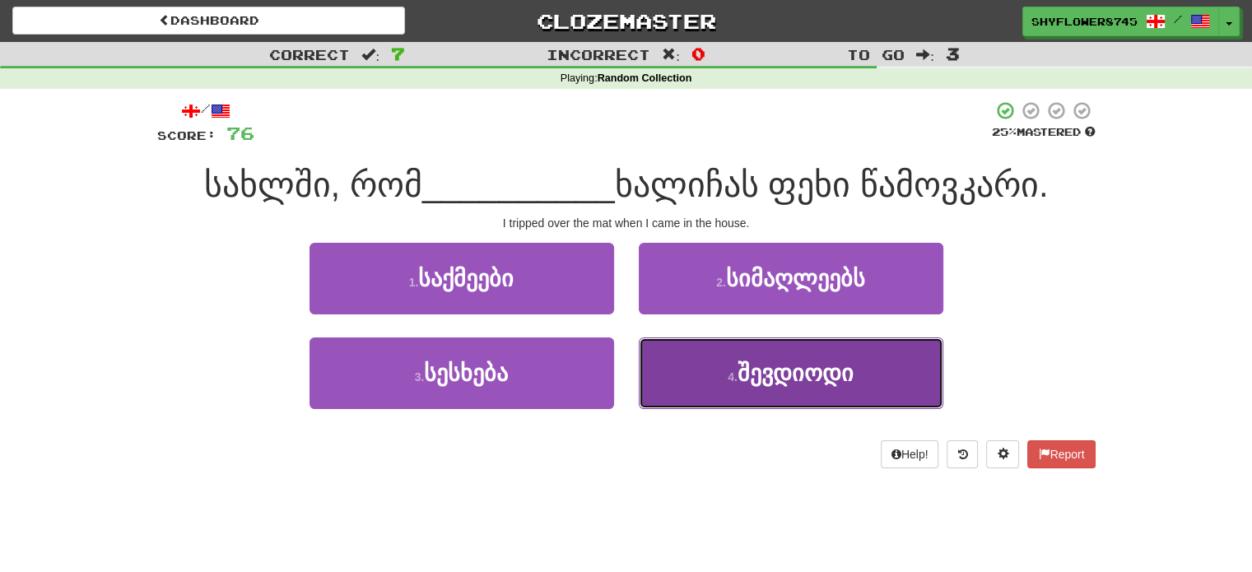
click at [695, 382] on button "4 . შევდიოდი" at bounding box center [791, 373] width 305 height 72
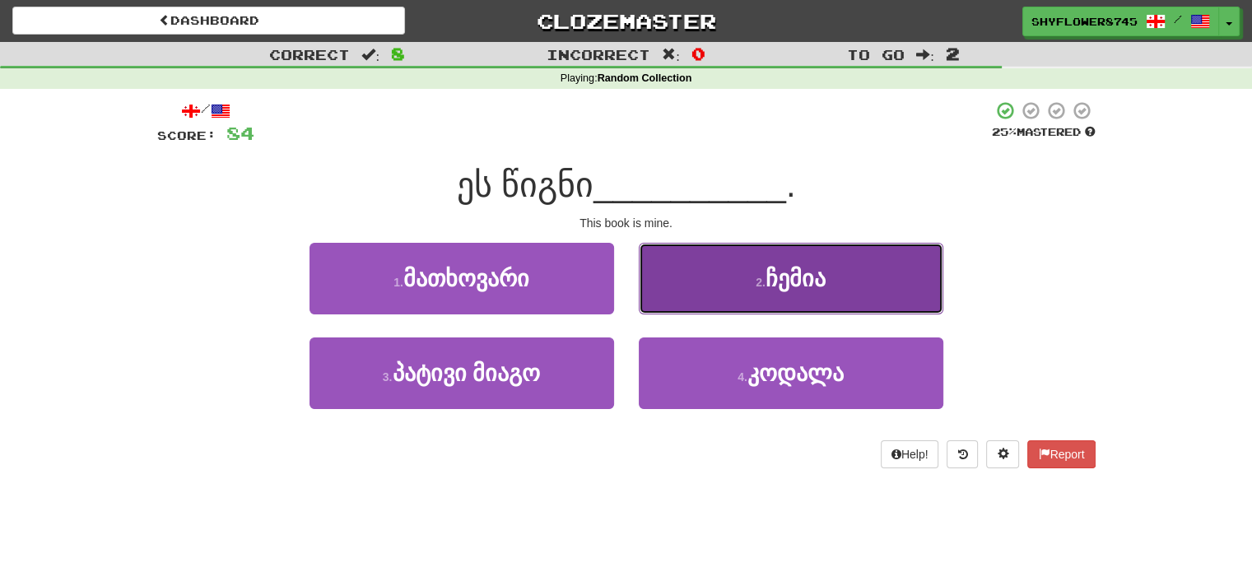
click at [690, 288] on button "2 . ჩემია" at bounding box center [791, 279] width 305 height 72
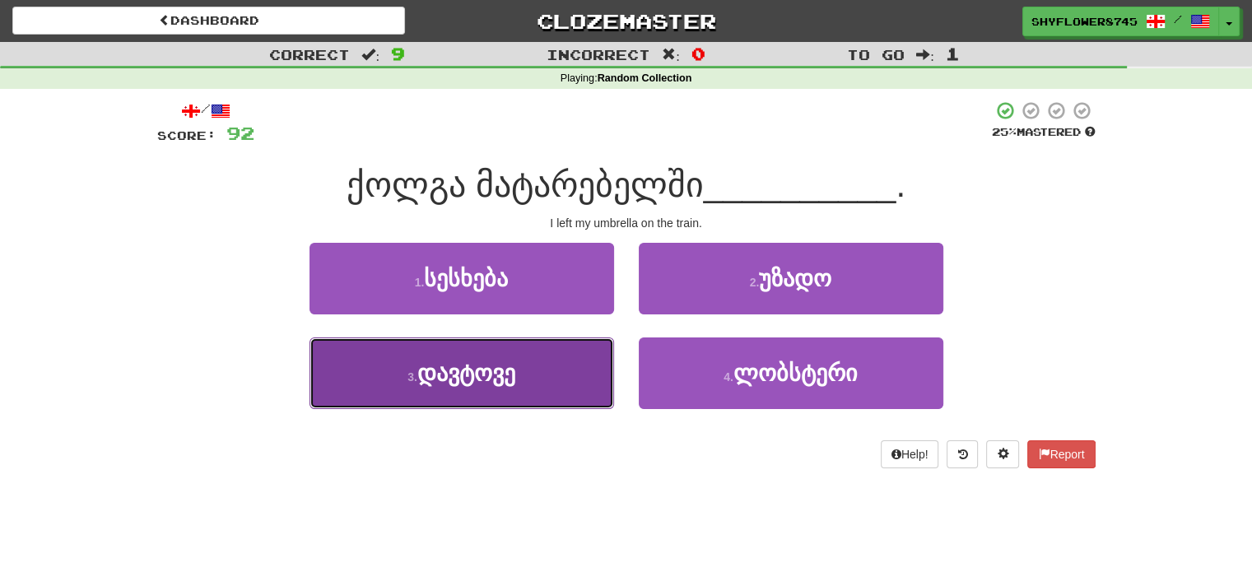
click at [564, 371] on button "3 . დავტოვე" at bounding box center [461, 373] width 305 height 72
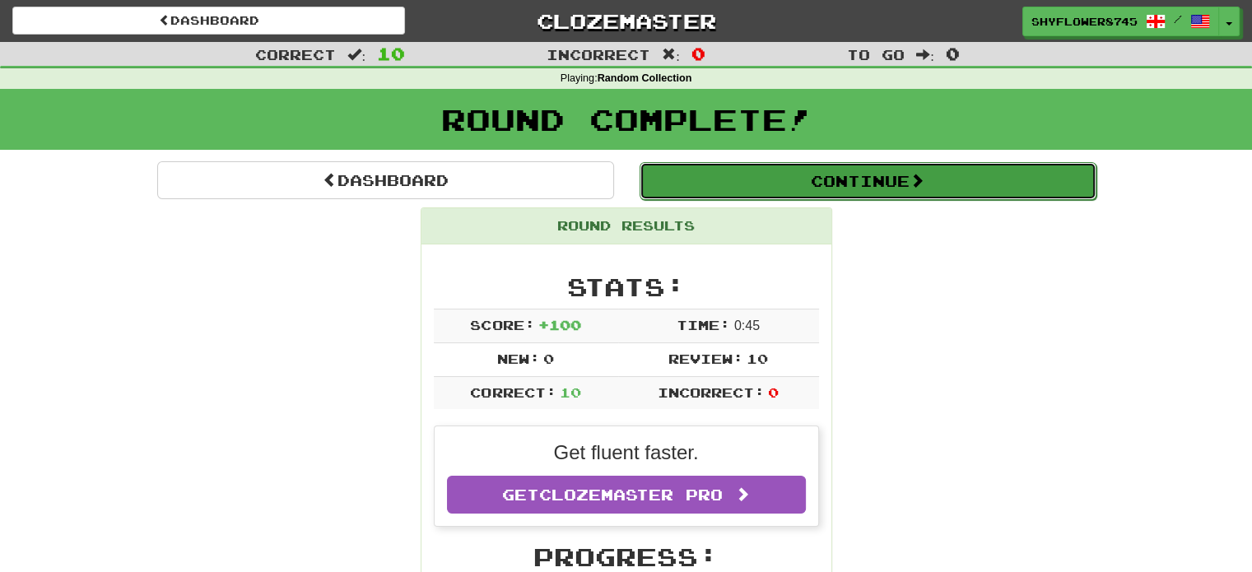
click at [733, 184] on button "Continue" at bounding box center [867, 181] width 457 height 38
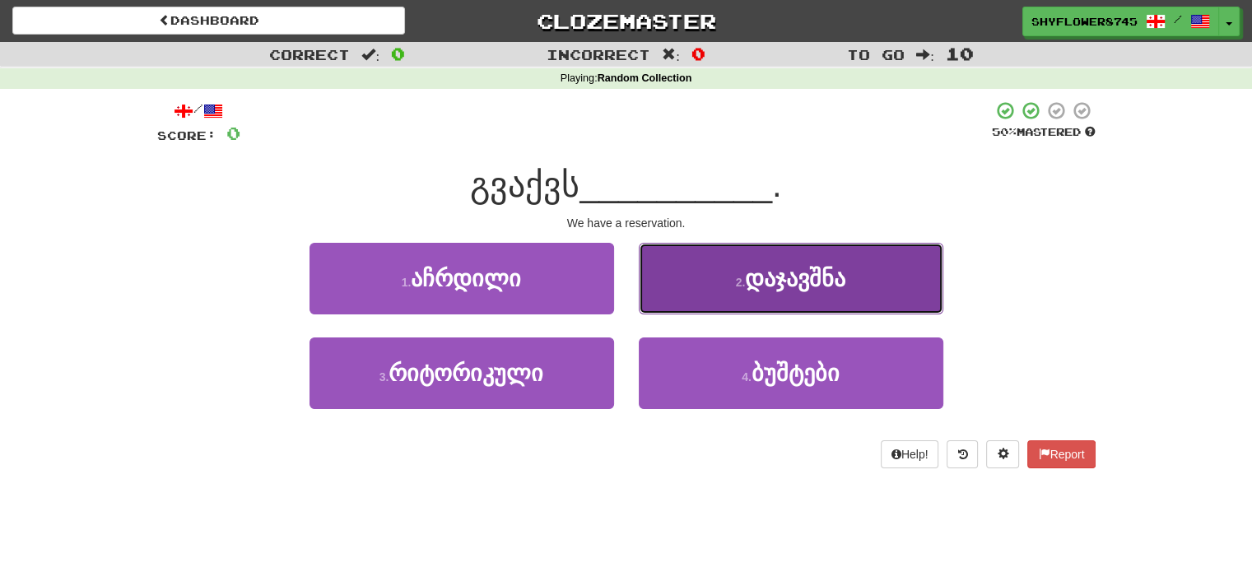
click at [694, 289] on button "2 . დაჯავშნა" at bounding box center [791, 279] width 305 height 72
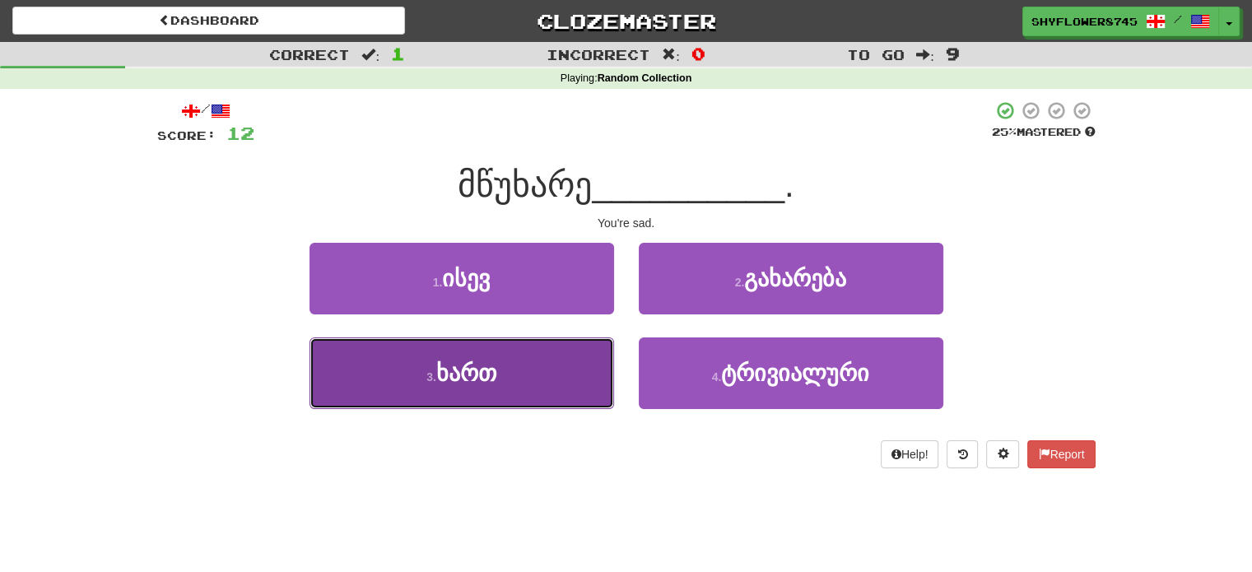
click at [583, 351] on button "3 . ხართ" at bounding box center [461, 373] width 305 height 72
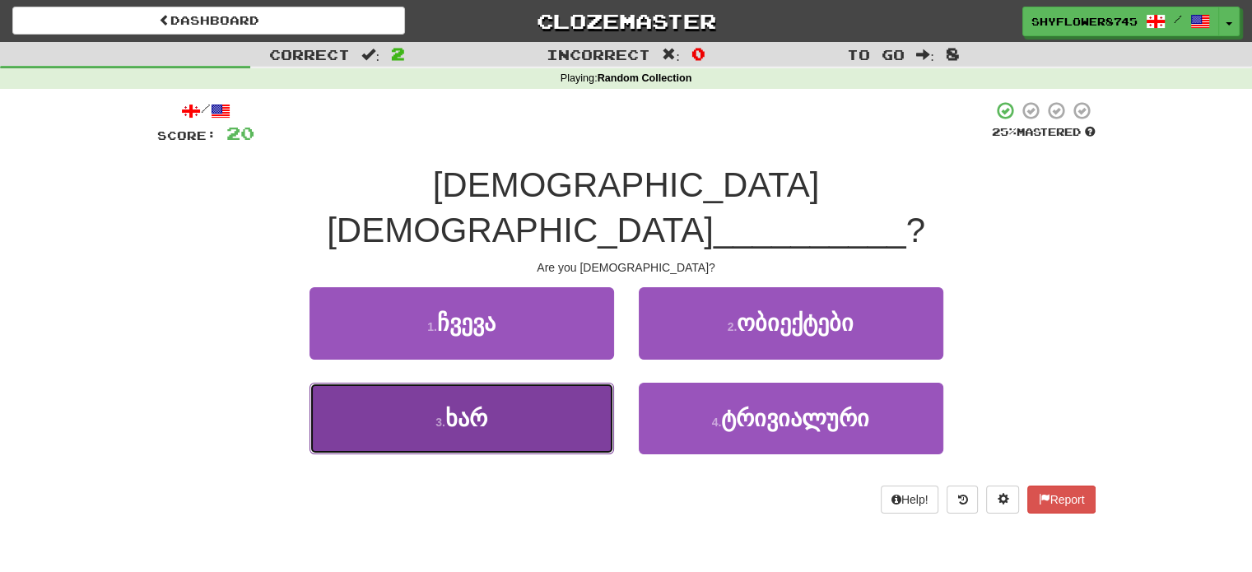
click at [585, 383] on button "3 . ხარ" at bounding box center [461, 419] width 305 height 72
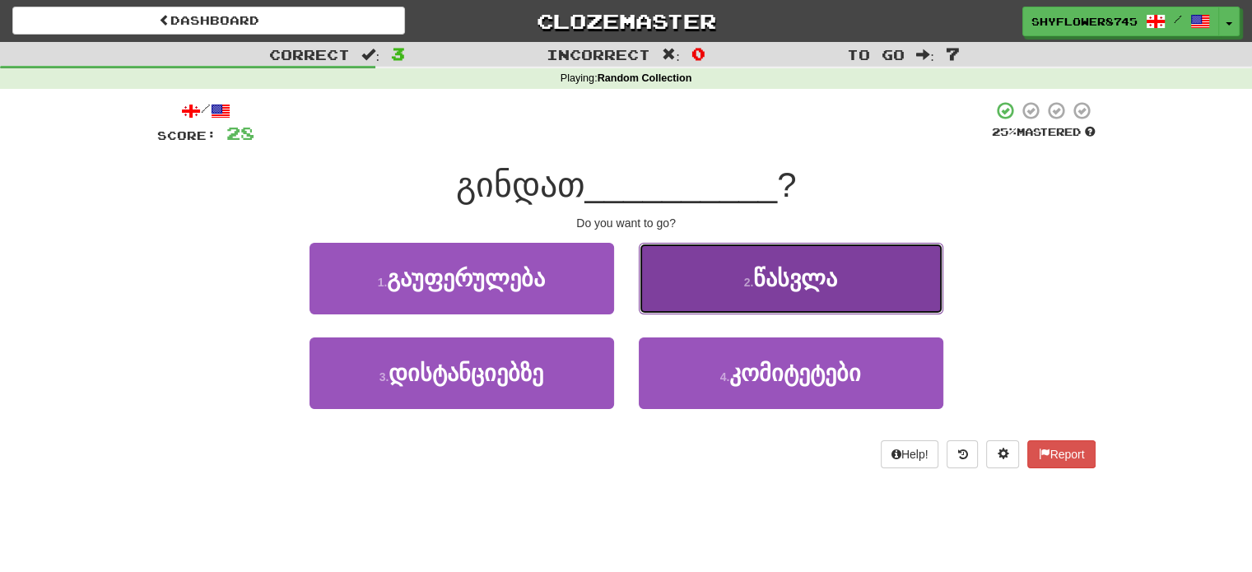
click at [690, 293] on button "2 . წასვლა" at bounding box center [791, 279] width 305 height 72
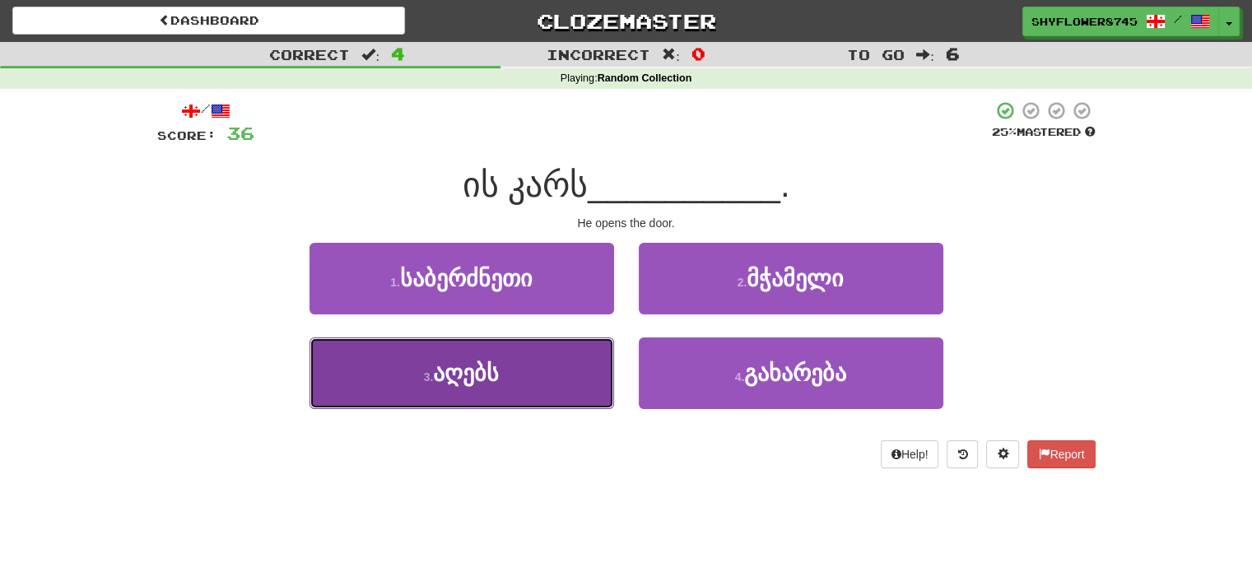
click at [551, 394] on button "3 . აღებს" at bounding box center [461, 373] width 305 height 72
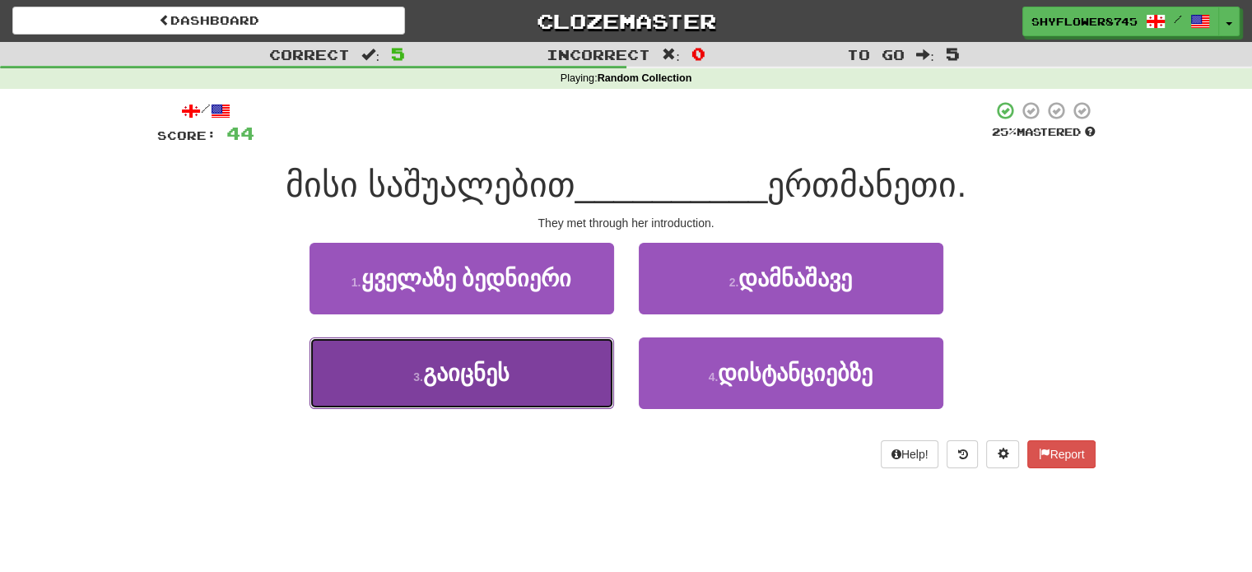
click at [571, 380] on button "3 . გაიცნეს" at bounding box center [461, 373] width 305 height 72
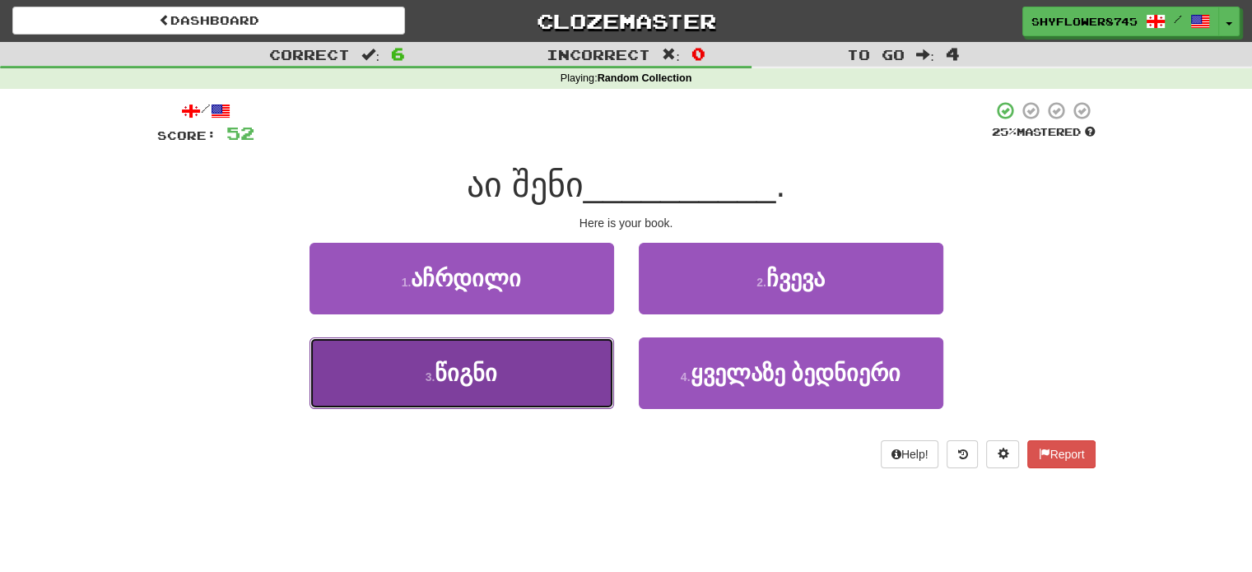
click at [550, 377] on button "3 . წიგნი" at bounding box center [461, 373] width 305 height 72
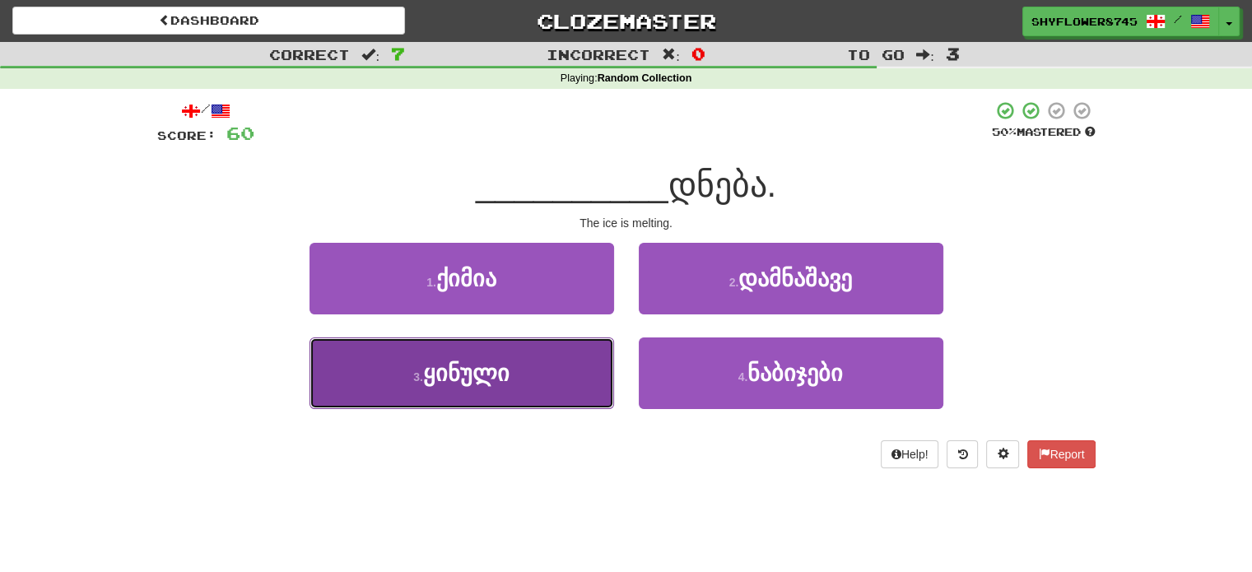
click at [562, 363] on button "3 . ყინული" at bounding box center [461, 373] width 305 height 72
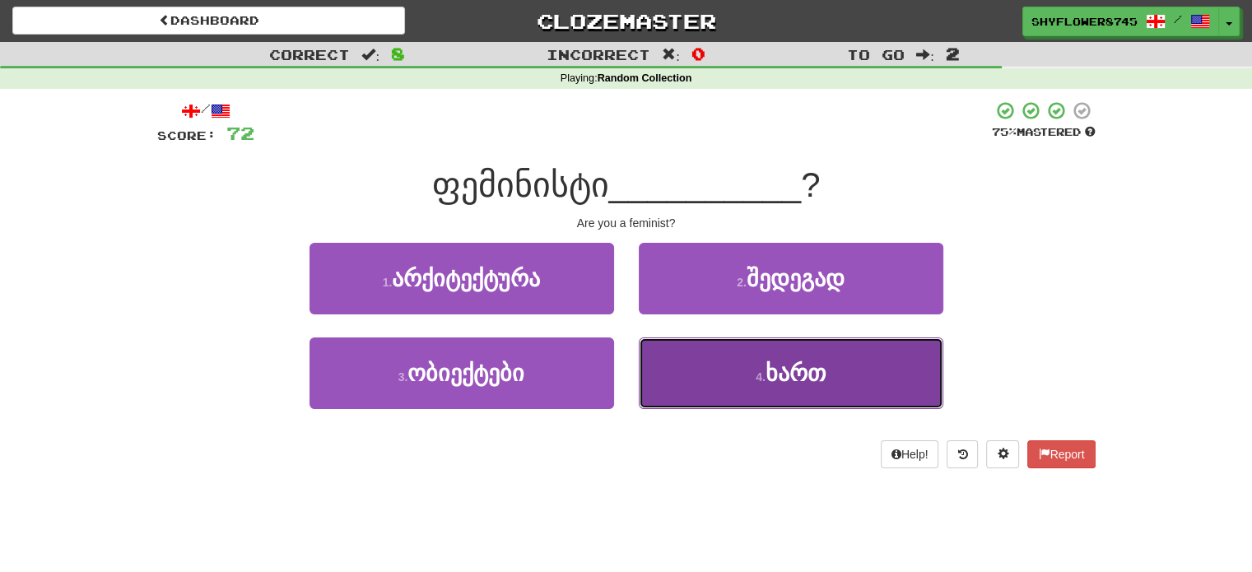
click at [709, 380] on button "4 . ხართ" at bounding box center [791, 373] width 305 height 72
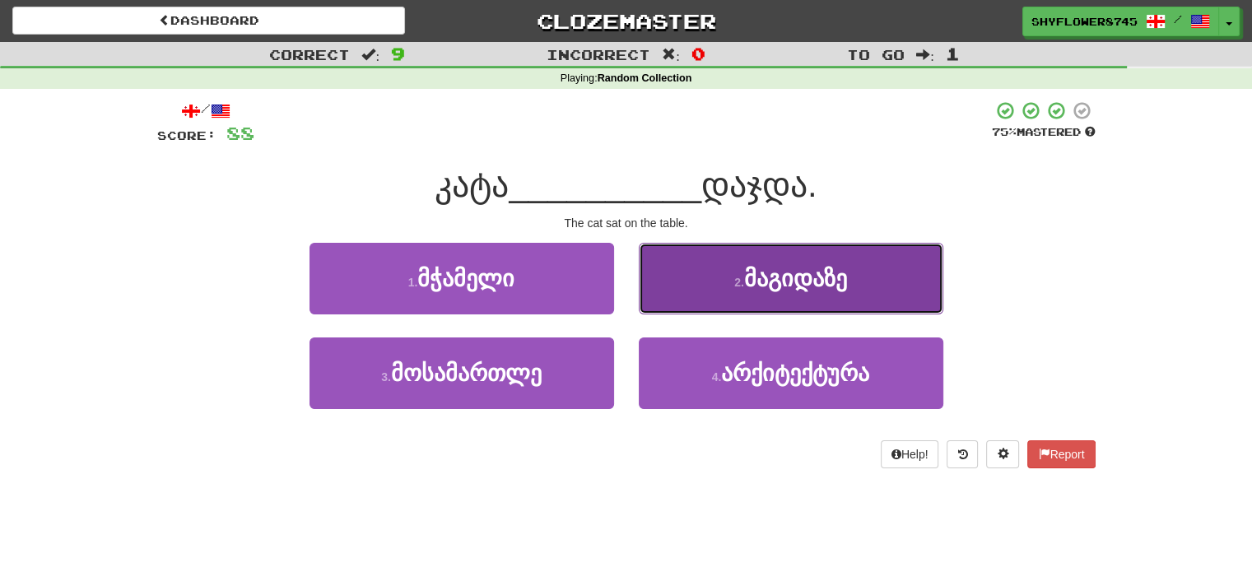
click at [704, 289] on button "2 . მაგიდაზე" at bounding box center [791, 279] width 305 height 72
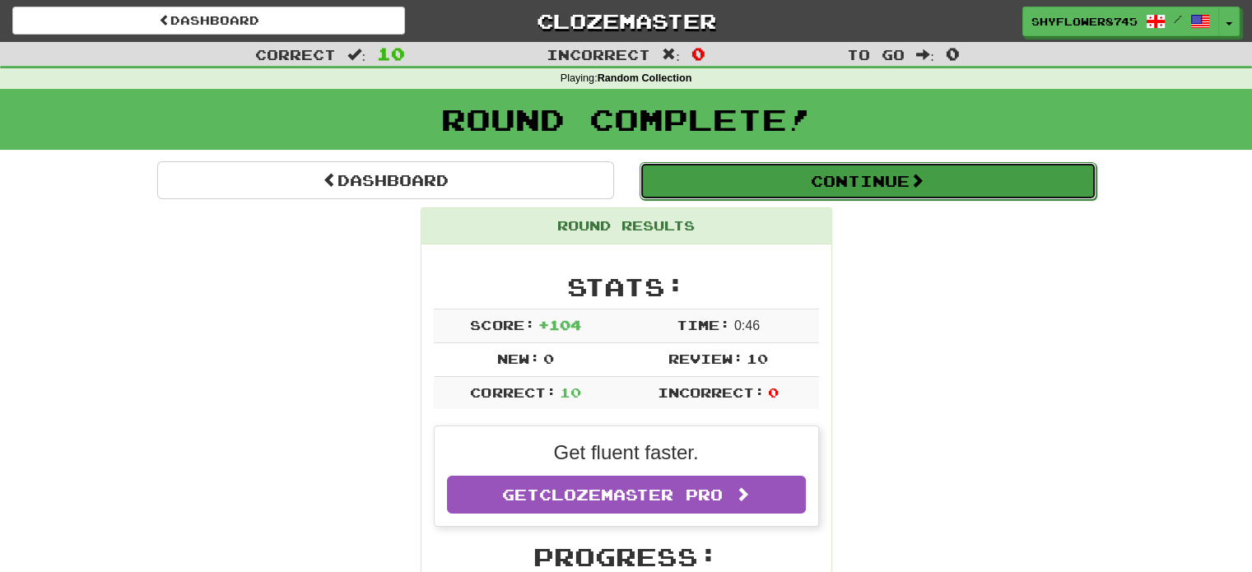
click at [718, 184] on button "Continue" at bounding box center [867, 181] width 457 height 38
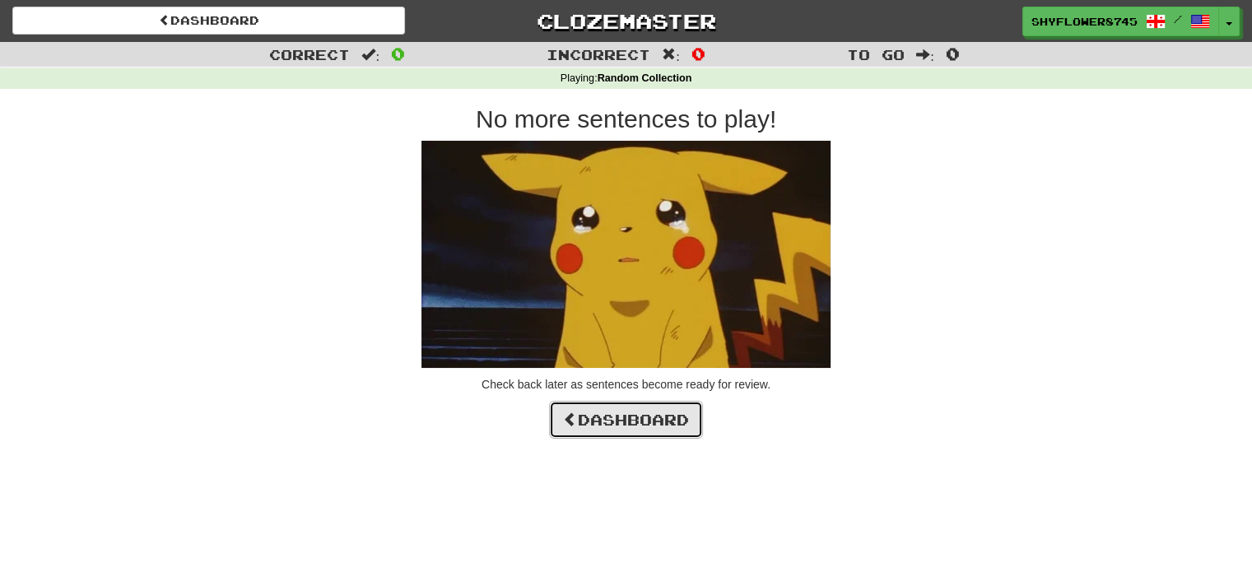
click at [593, 425] on link "Dashboard" at bounding box center [626, 420] width 154 height 38
